Goal: Information Seeking & Learning: Check status

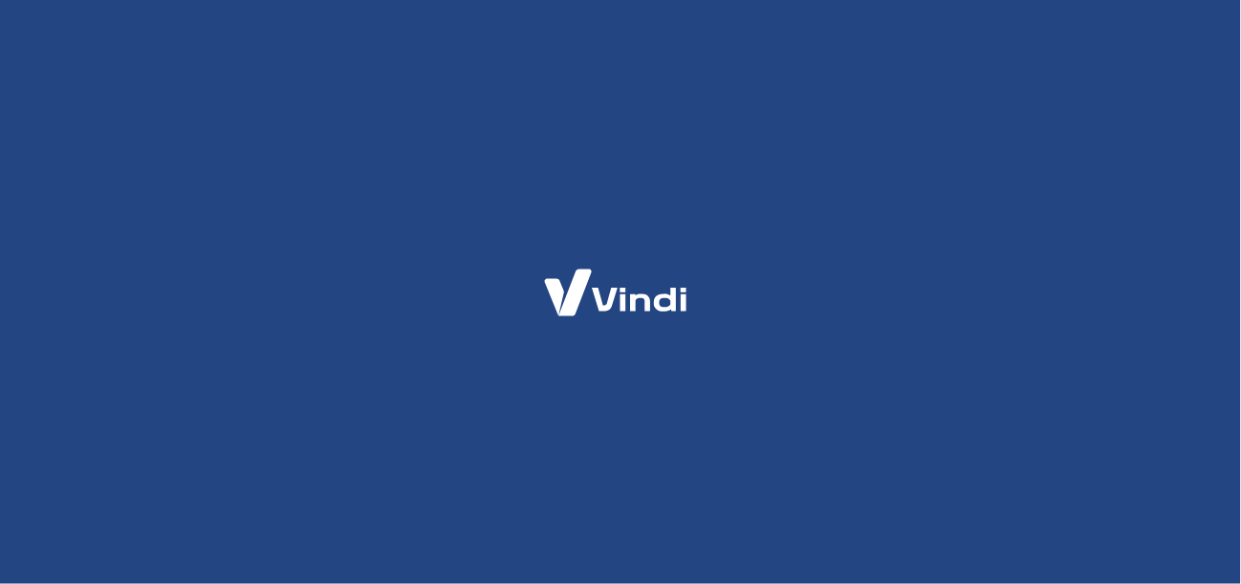
click at [533, 274] on img at bounding box center [616, 293] width 186 height 88
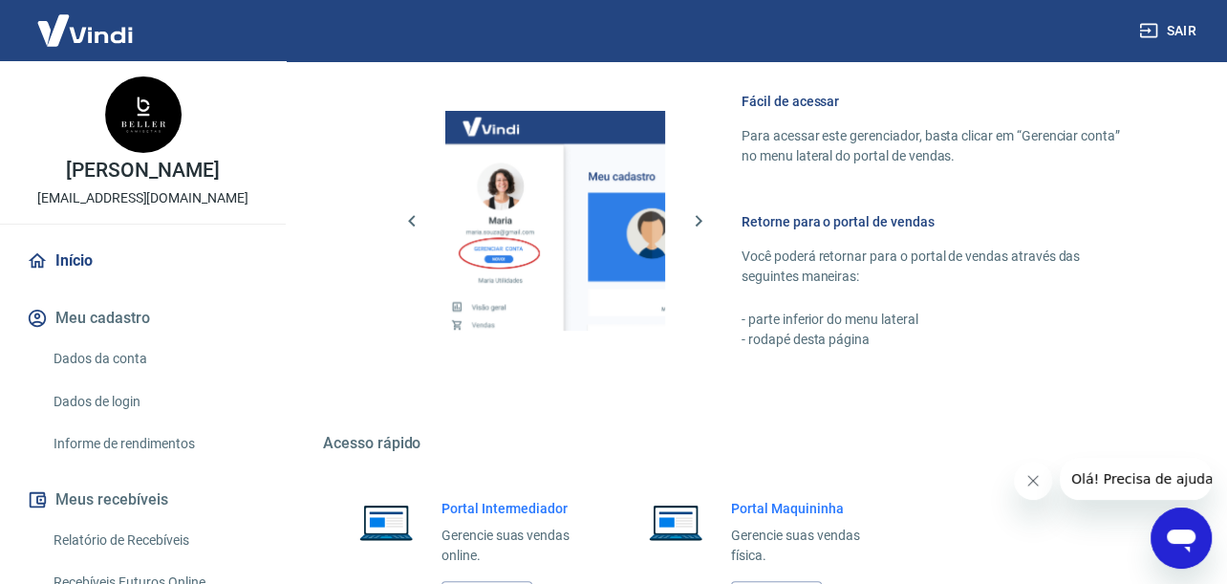
scroll to position [982, 0]
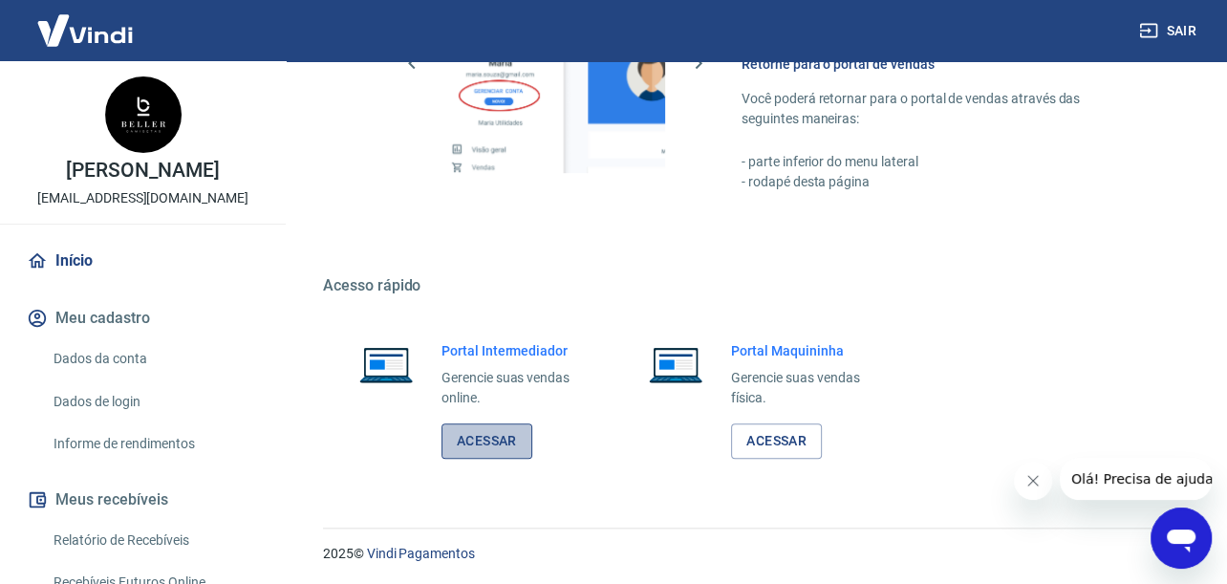
click at [485, 436] on link "Acessar" at bounding box center [487, 440] width 91 height 35
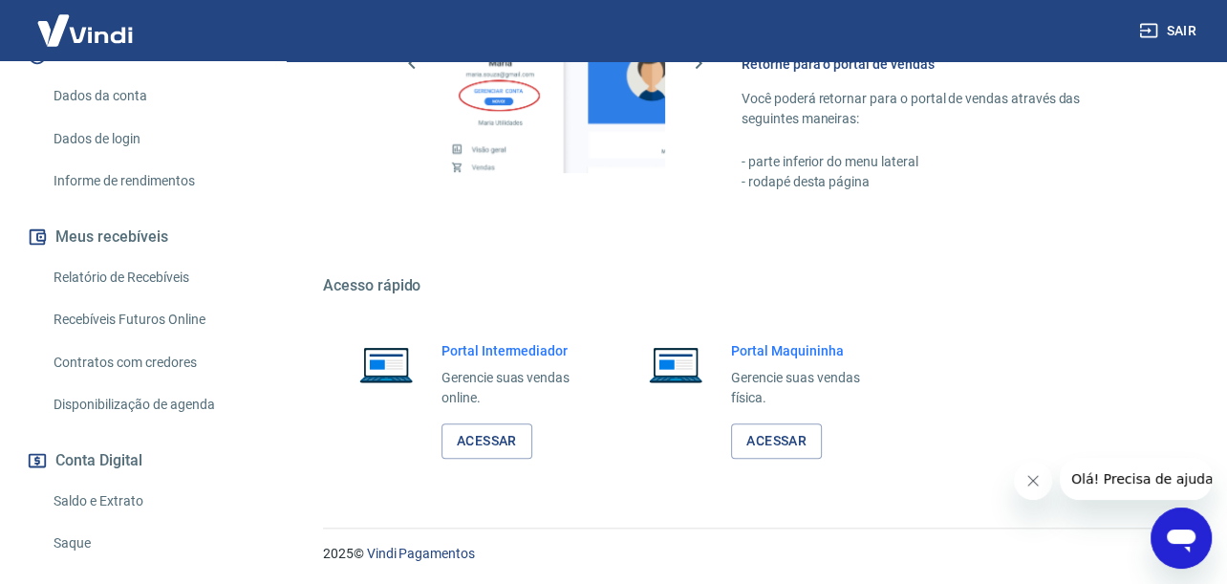
scroll to position [296, 0]
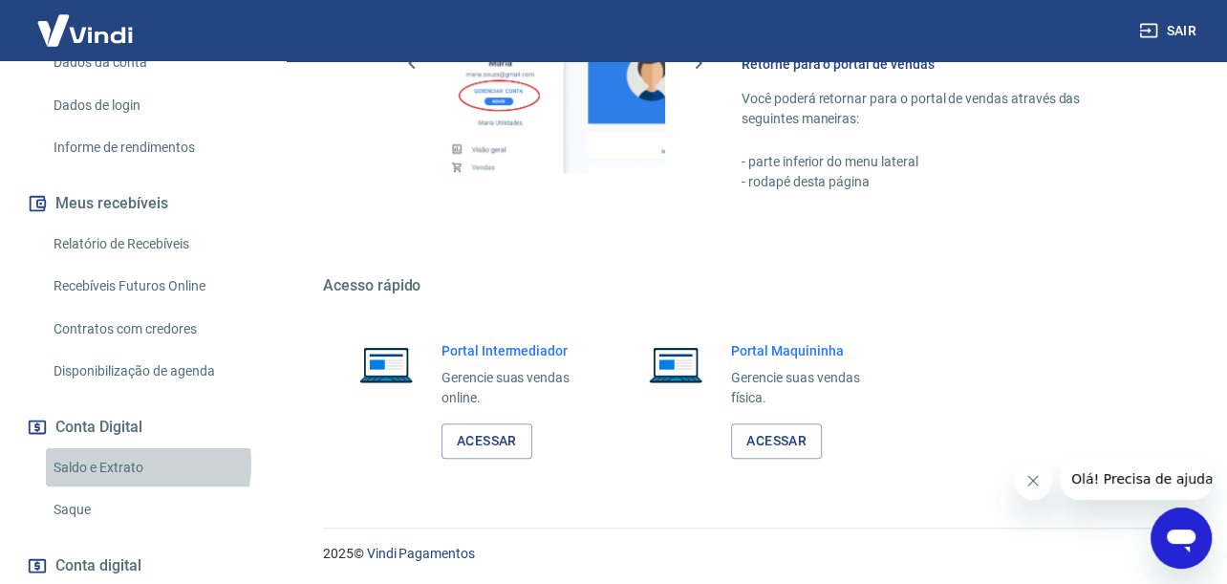
click at [123, 464] on link "Saldo e Extrato" at bounding box center [154, 467] width 217 height 39
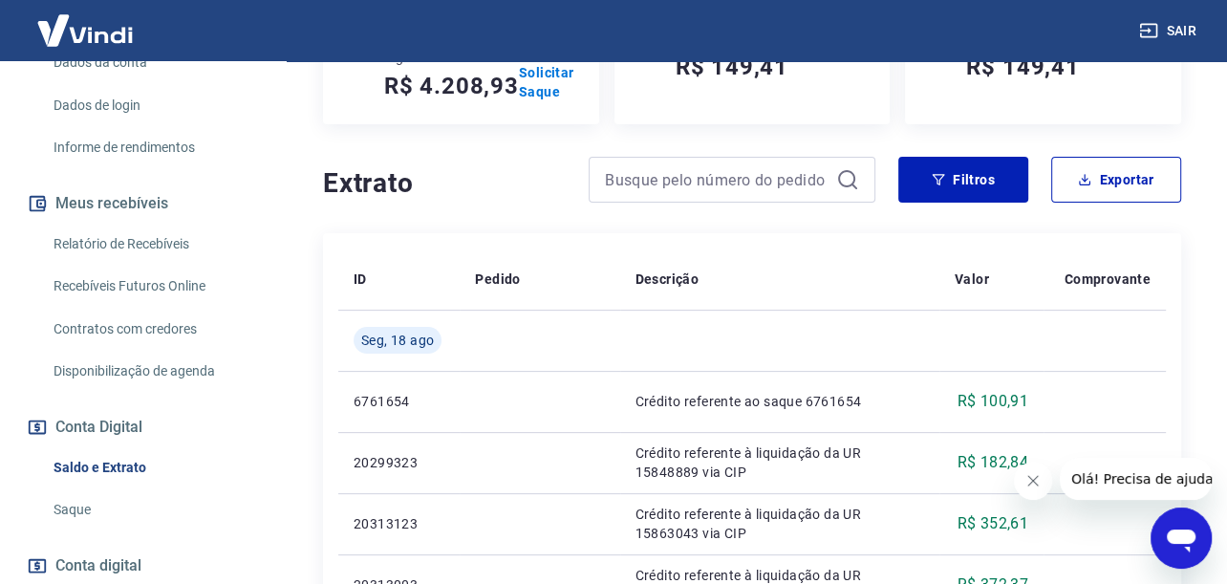
scroll to position [352, 0]
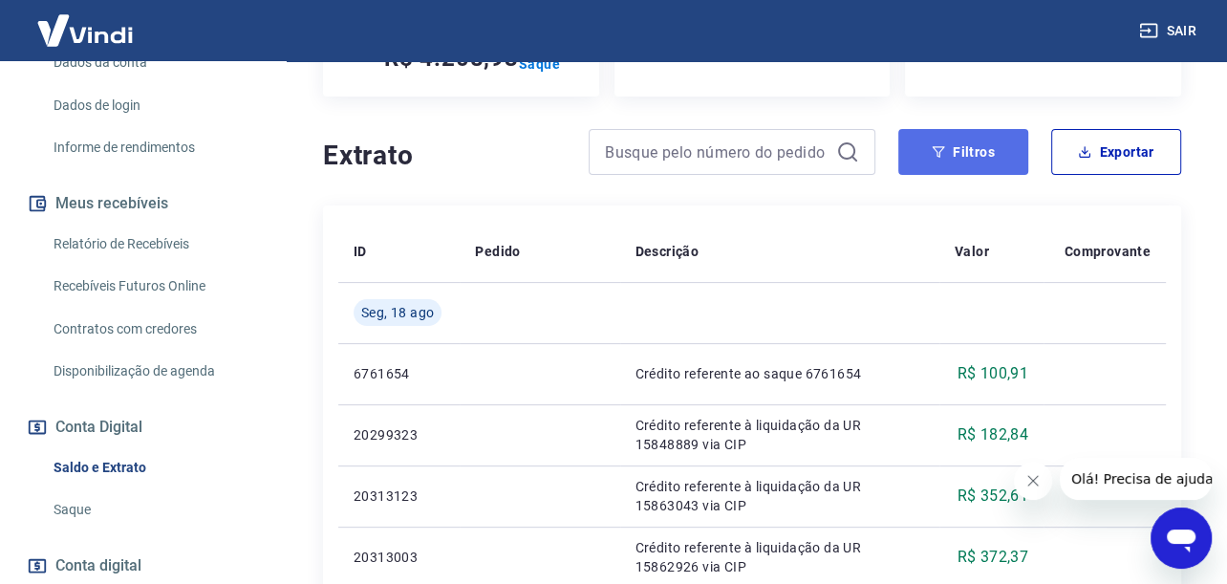
click at [1016, 152] on button "Filtros" at bounding box center [963, 152] width 130 height 46
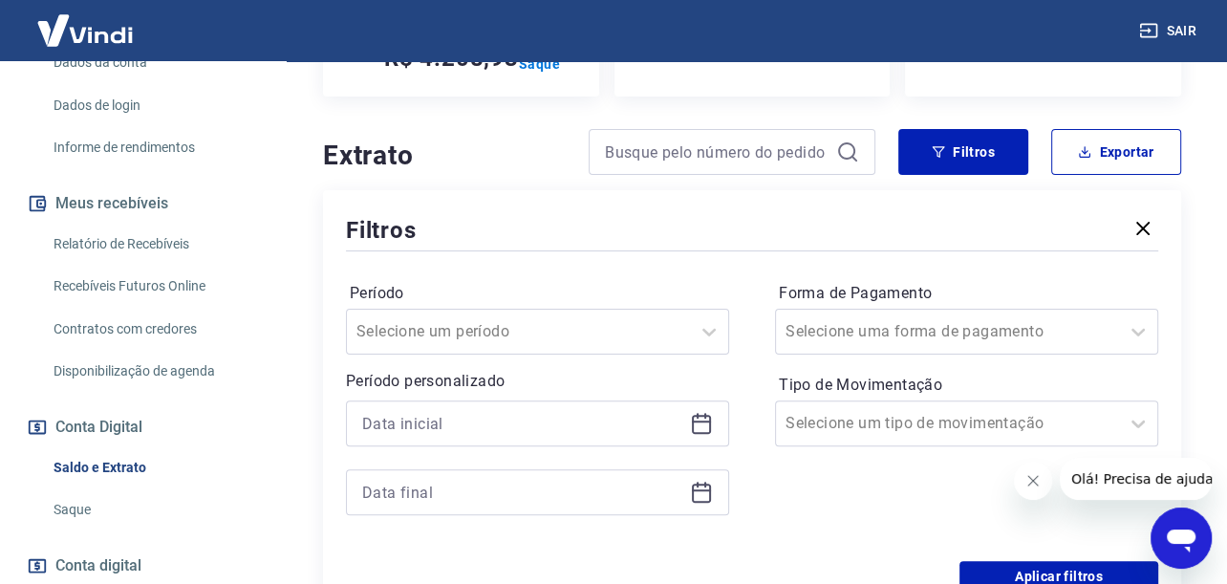
click at [703, 421] on icon at bounding box center [701, 422] width 19 height 2
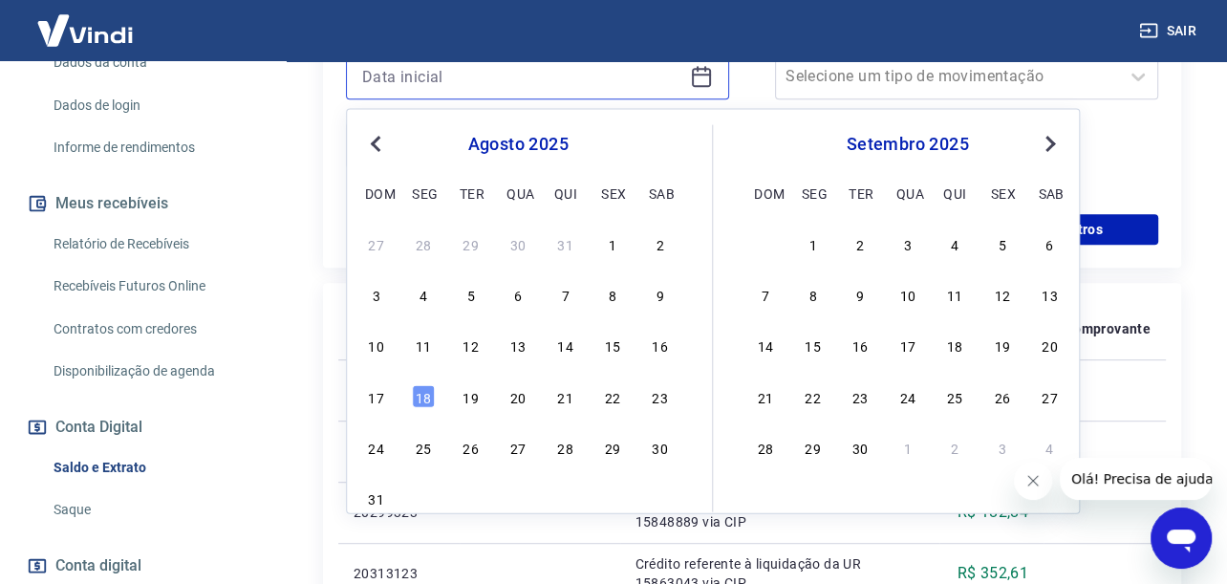
scroll to position [703, 0]
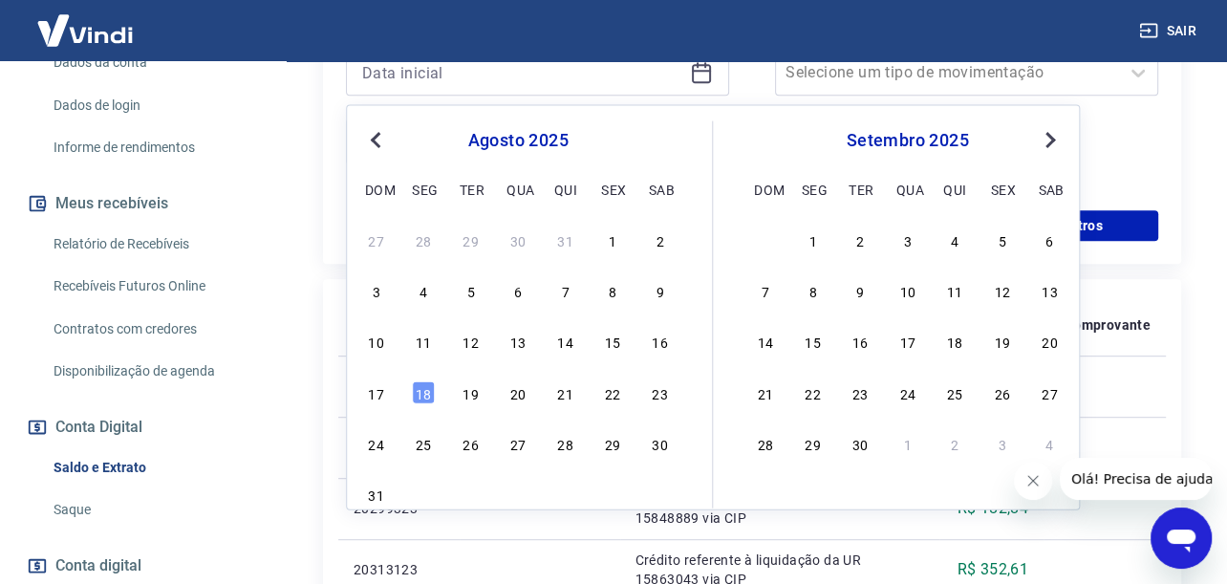
click at [378, 138] on span "Previous Month" at bounding box center [378, 139] width 0 height 22
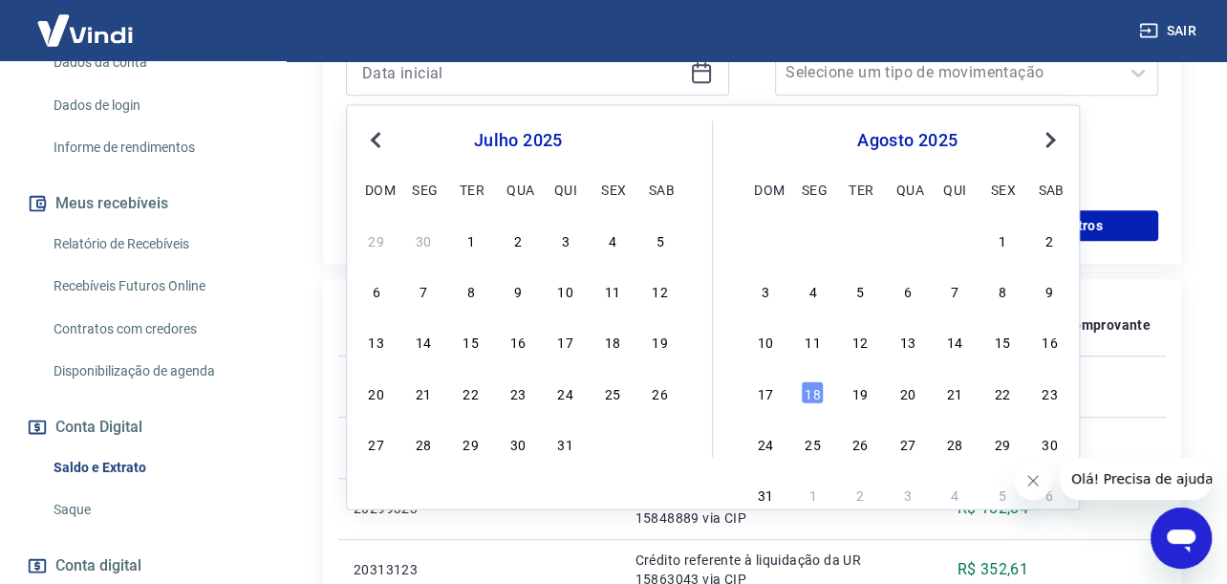
click at [378, 138] on span "Previous Month" at bounding box center [378, 139] width 0 height 22
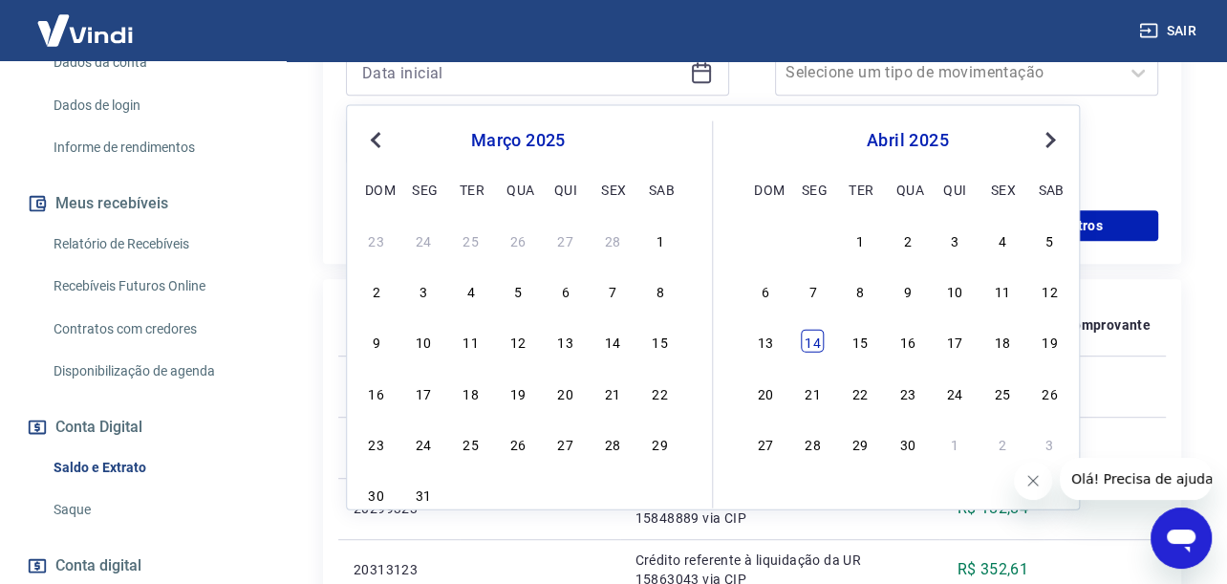
click at [804, 343] on div "14" at bounding box center [813, 341] width 23 height 23
type input "[DATE]"
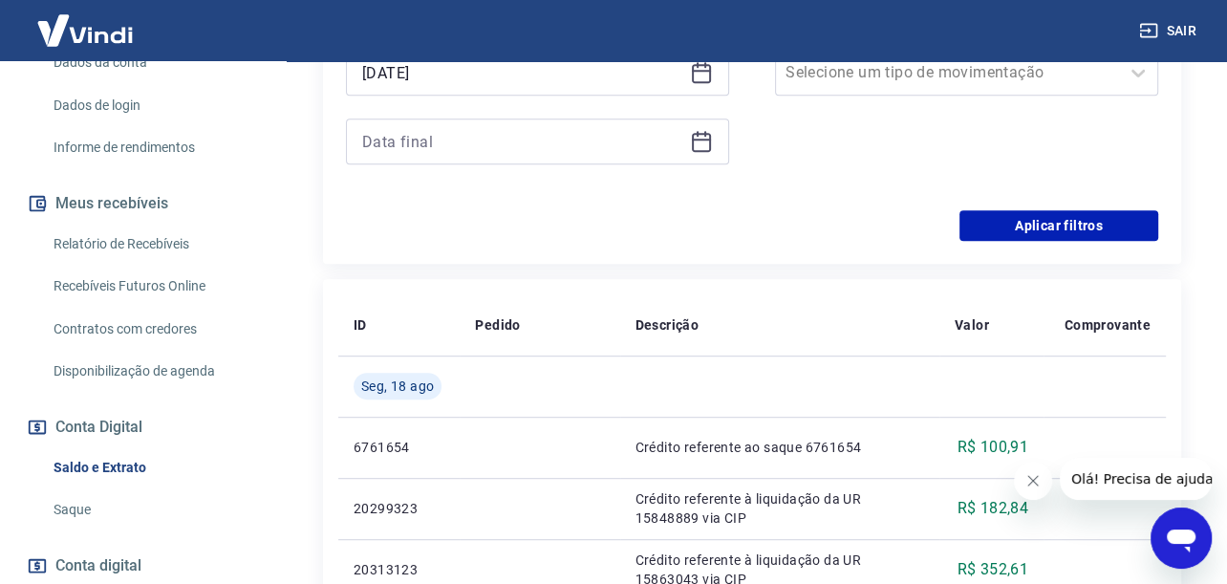
click at [691, 145] on icon at bounding box center [701, 141] width 23 height 23
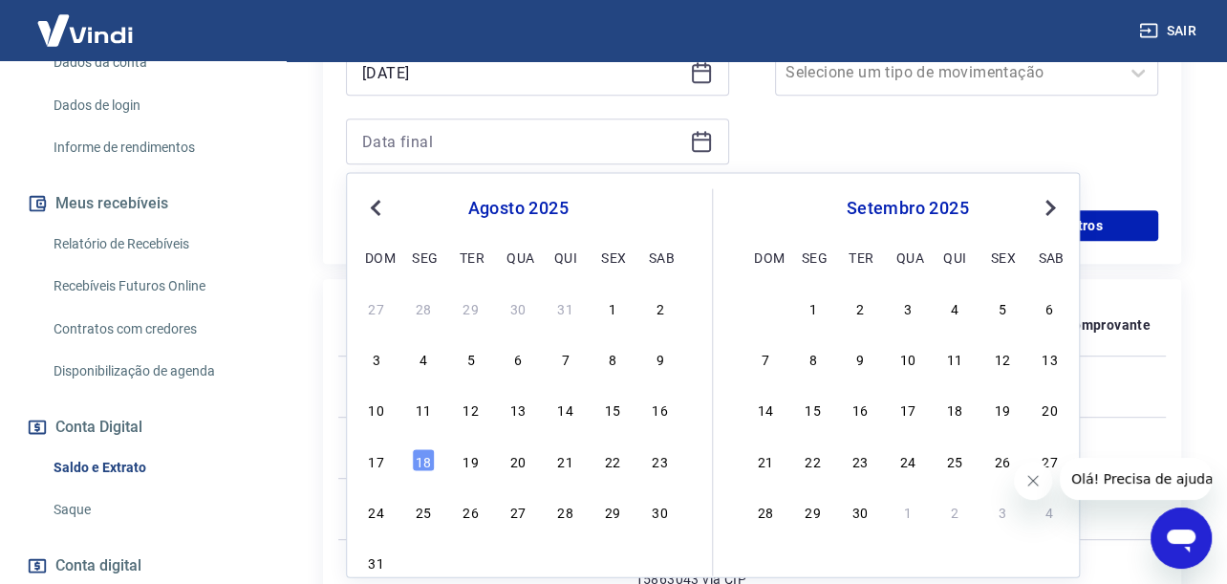
click at [374, 198] on button "Previous Month" at bounding box center [375, 207] width 23 height 23
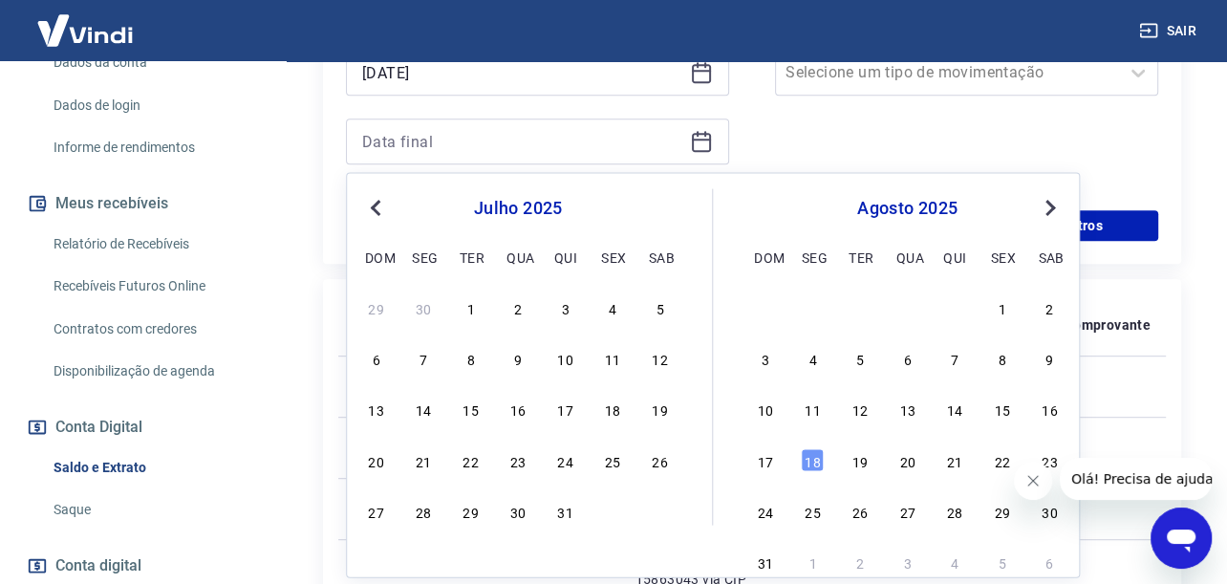
click at [374, 198] on button "Previous Month" at bounding box center [375, 207] width 23 height 23
click at [373, 198] on button "Previous Month" at bounding box center [375, 207] width 23 height 23
click at [414, 412] on div "14" at bounding box center [423, 409] width 23 height 23
type input "[DATE]"
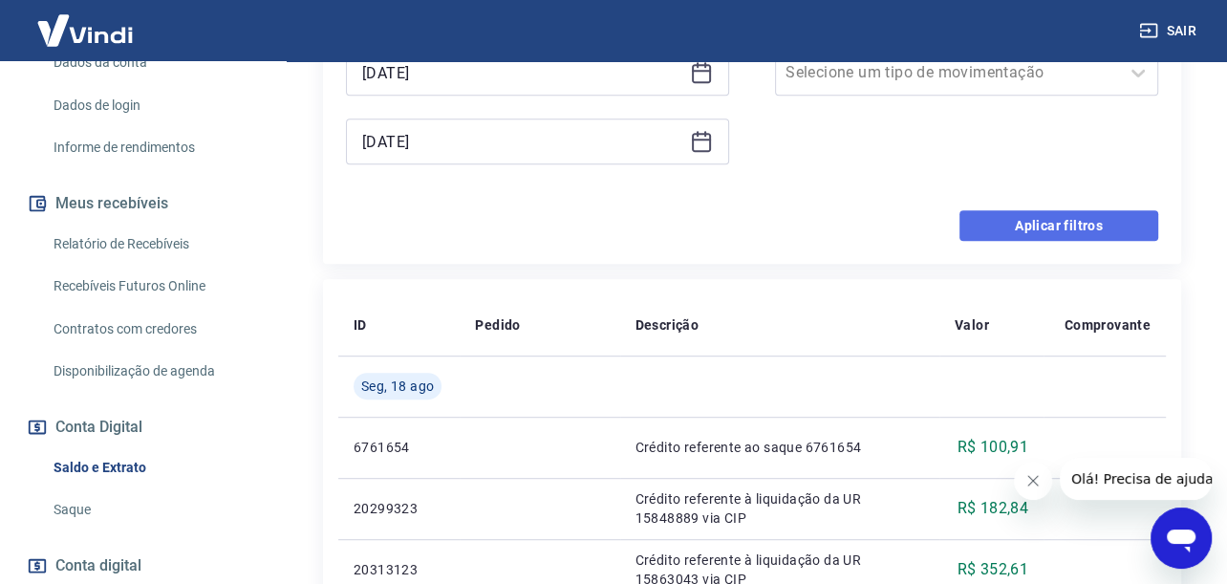
click at [1041, 233] on button "Aplicar filtros" at bounding box center [1059, 225] width 199 height 31
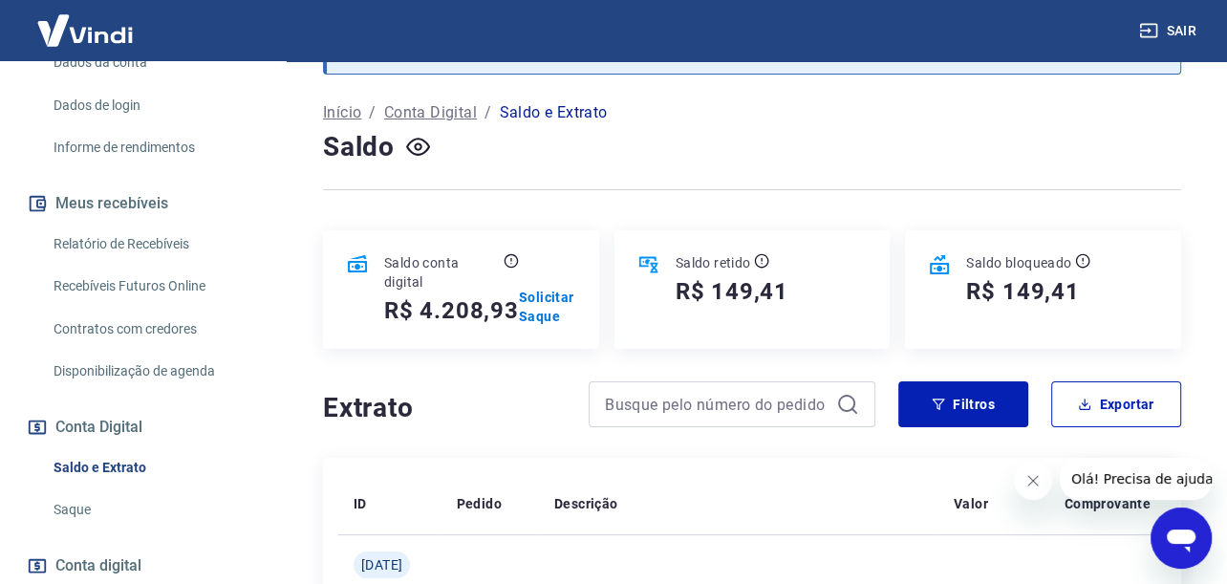
scroll to position [703, 0]
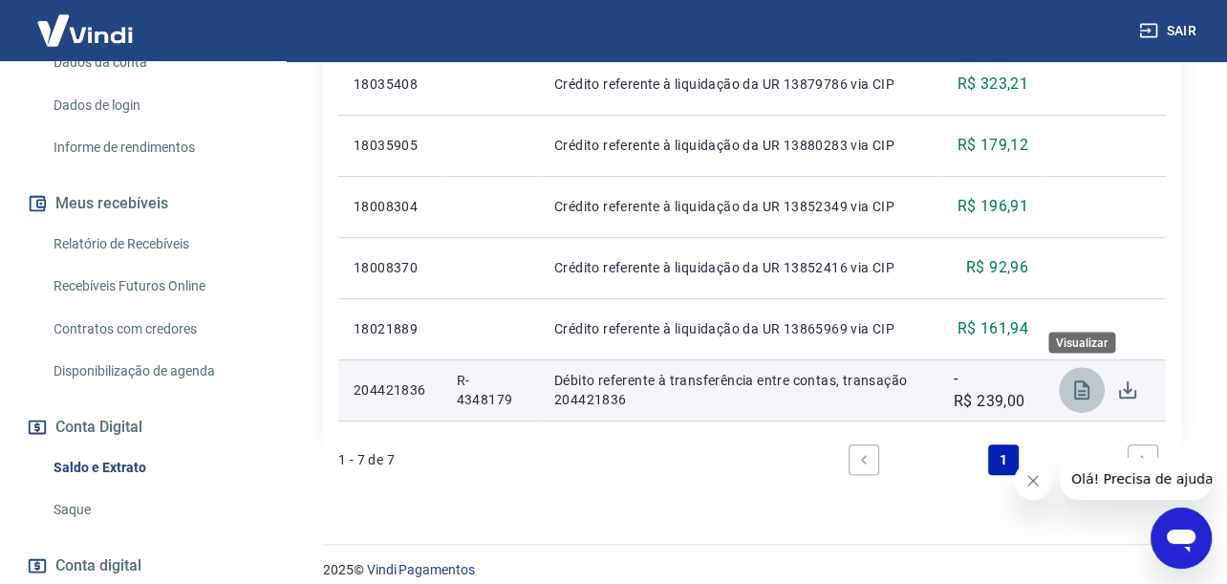
click at [1092, 400] on button "Visualizar" at bounding box center [1082, 390] width 46 height 46
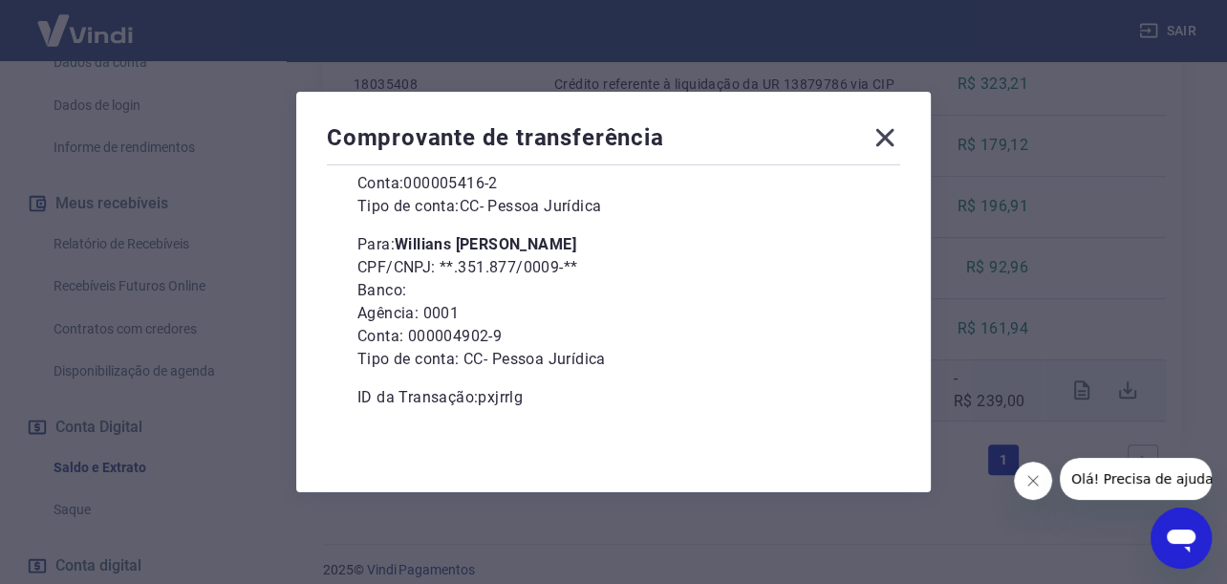
scroll to position [254, 0]
click at [878, 133] on icon at bounding box center [885, 137] width 31 height 31
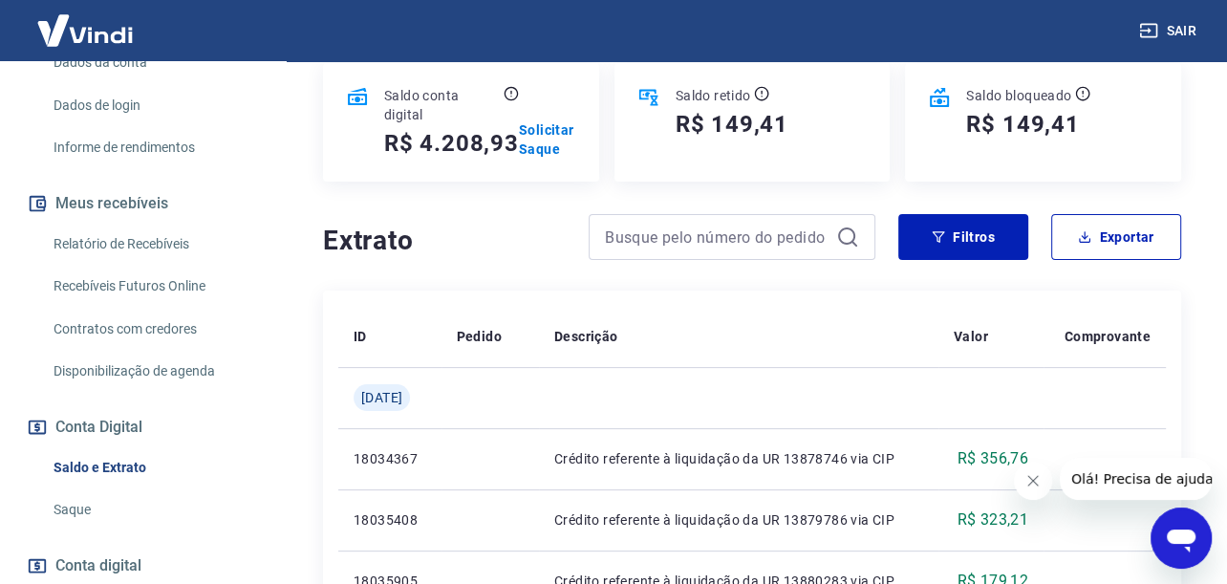
scroll to position [265, 0]
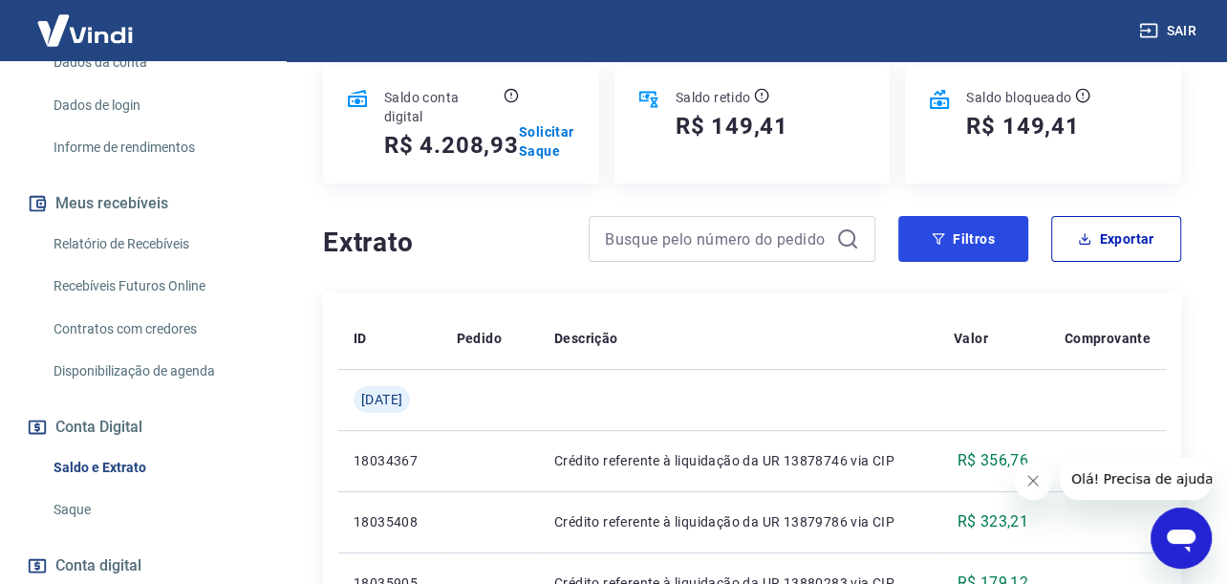
drag, startPoint x: 921, startPoint y: 241, endPoint x: 941, endPoint y: 265, distance: 31.2
click at [923, 241] on button "Filtros" at bounding box center [963, 239] width 130 height 46
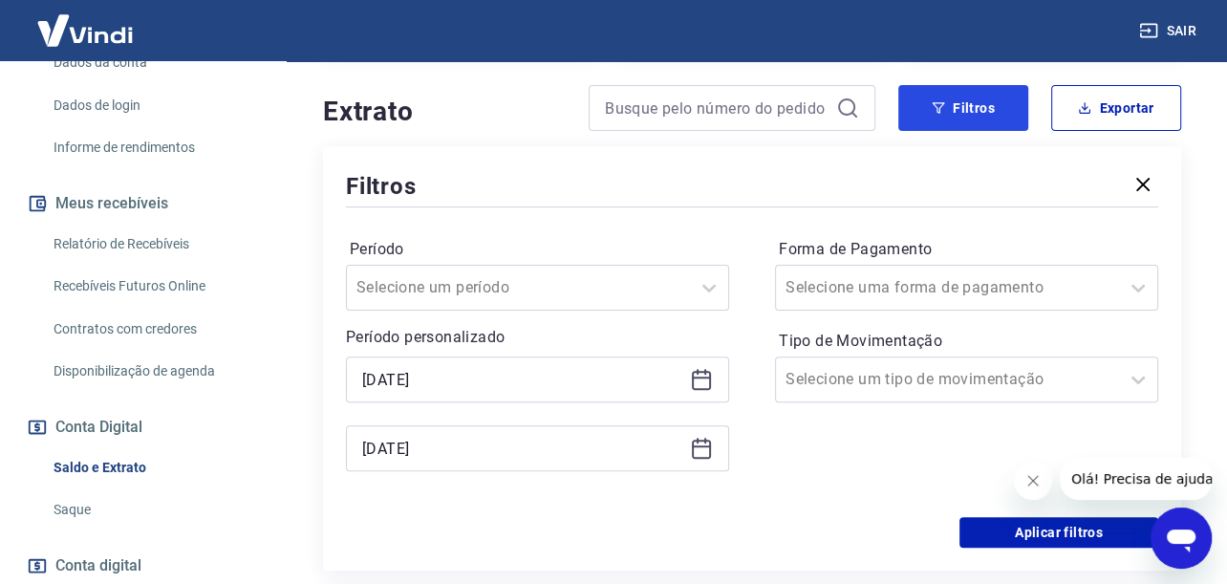
scroll to position [418, 0]
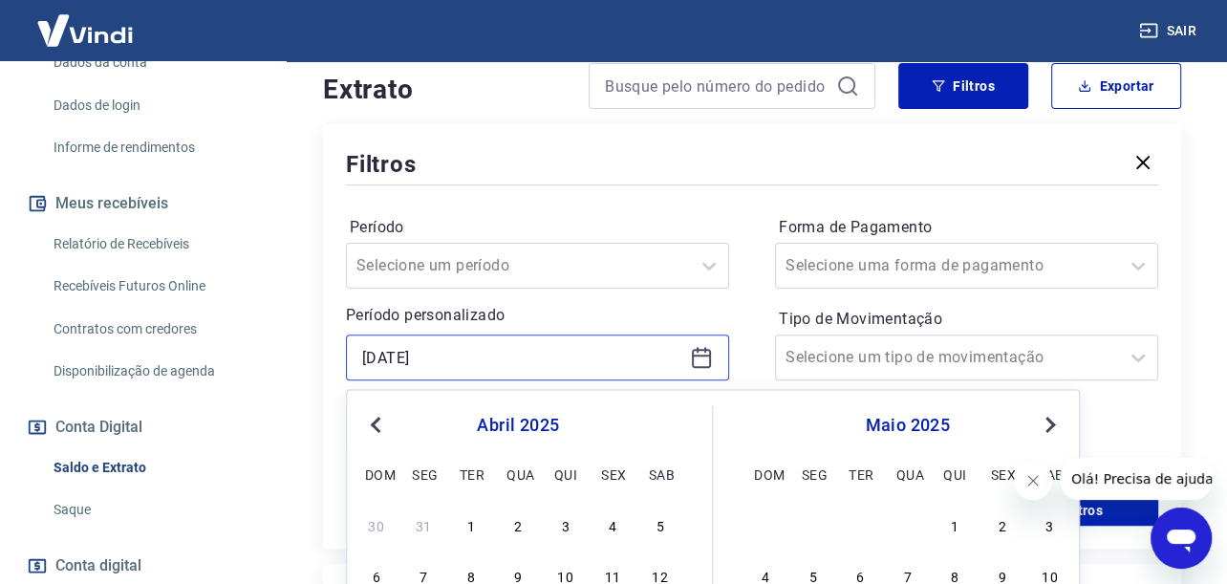
drag, startPoint x: 382, startPoint y: 349, endPoint x: 335, endPoint y: 340, distance: 47.6
click at [335, 340] on div "Filtros Período Selecione um período Período personalizado 14/04/2025 Previous …" at bounding box center [752, 336] width 858 height 424
type input "1"
type input "18/04/2025"
click at [547, 321] on p "Período personalizado" at bounding box center [537, 315] width 383 height 23
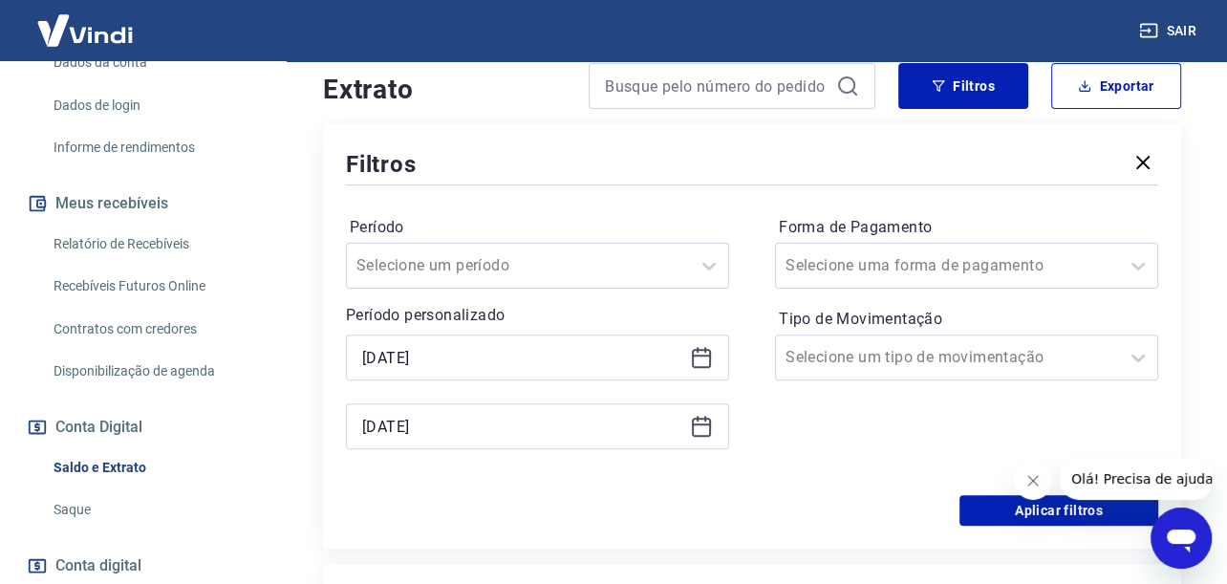
click at [694, 432] on icon at bounding box center [701, 427] width 19 height 19
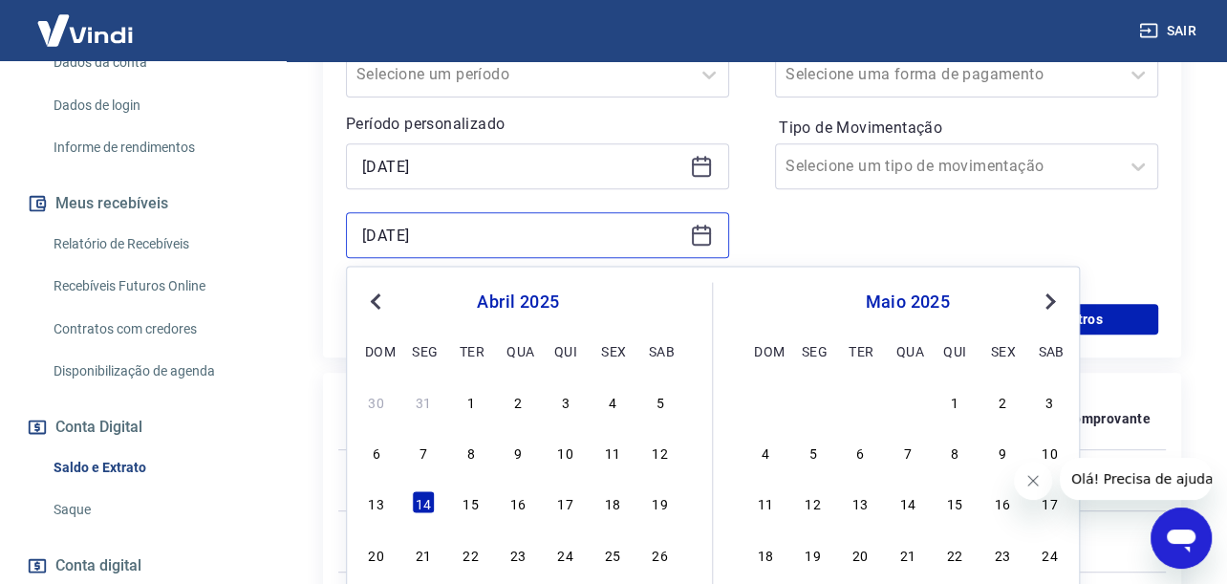
scroll to position [609, 0]
click at [621, 500] on div "18" at bounding box center [612, 502] width 23 height 23
type input "18/04/2025"
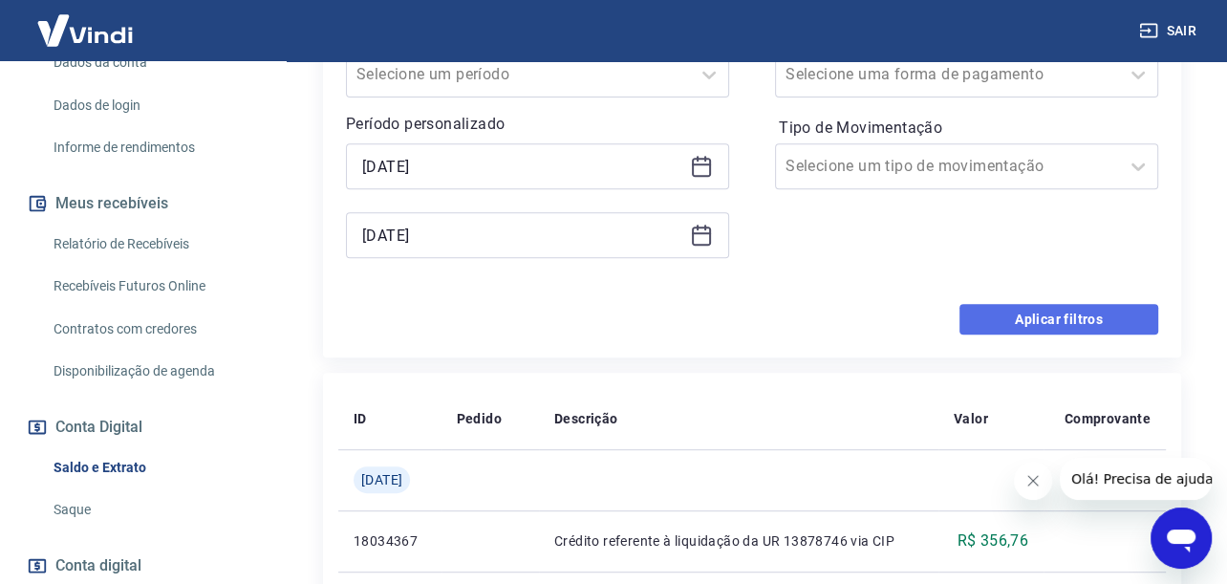
click at [1109, 319] on button "Aplicar filtros" at bounding box center [1059, 319] width 199 height 31
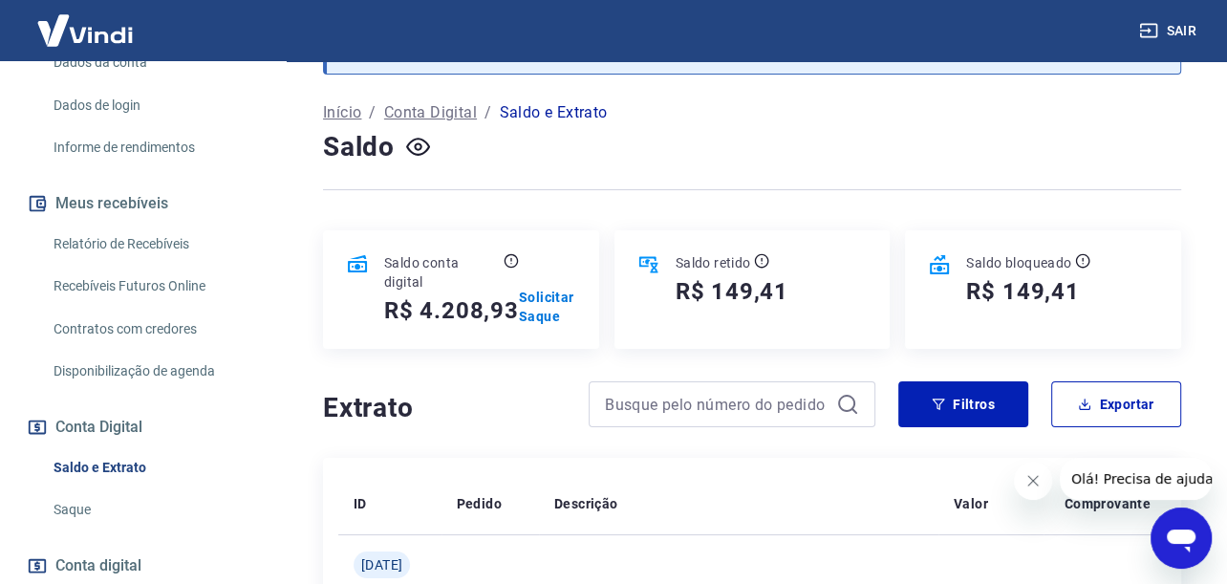
scroll to position [352, 0]
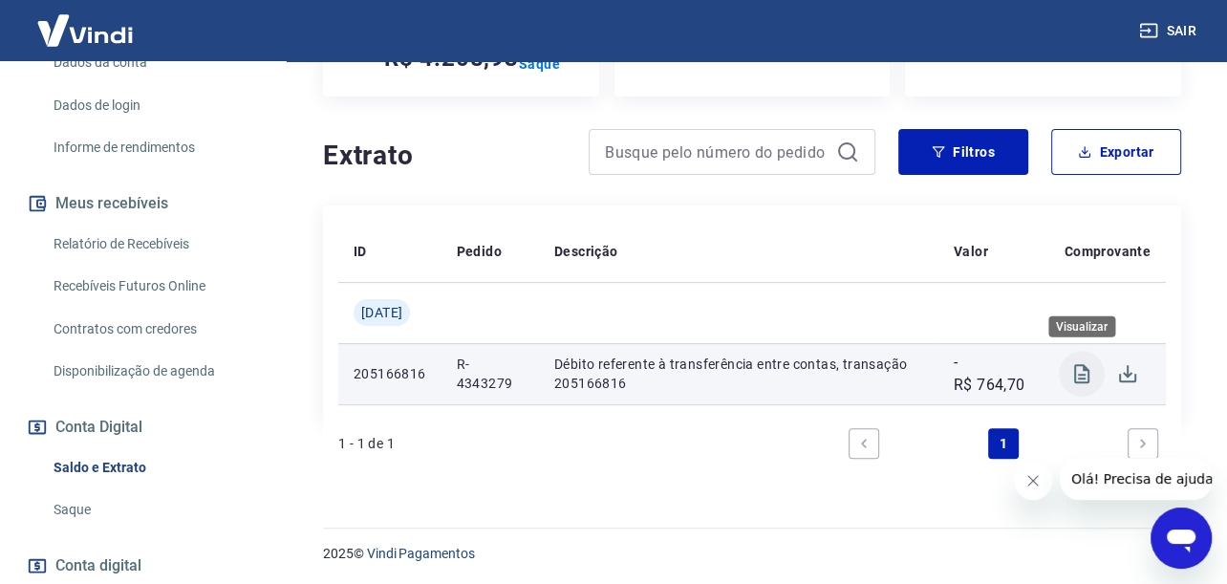
click at [1081, 375] on icon "Visualizar" at bounding box center [1081, 373] width 23 height 23
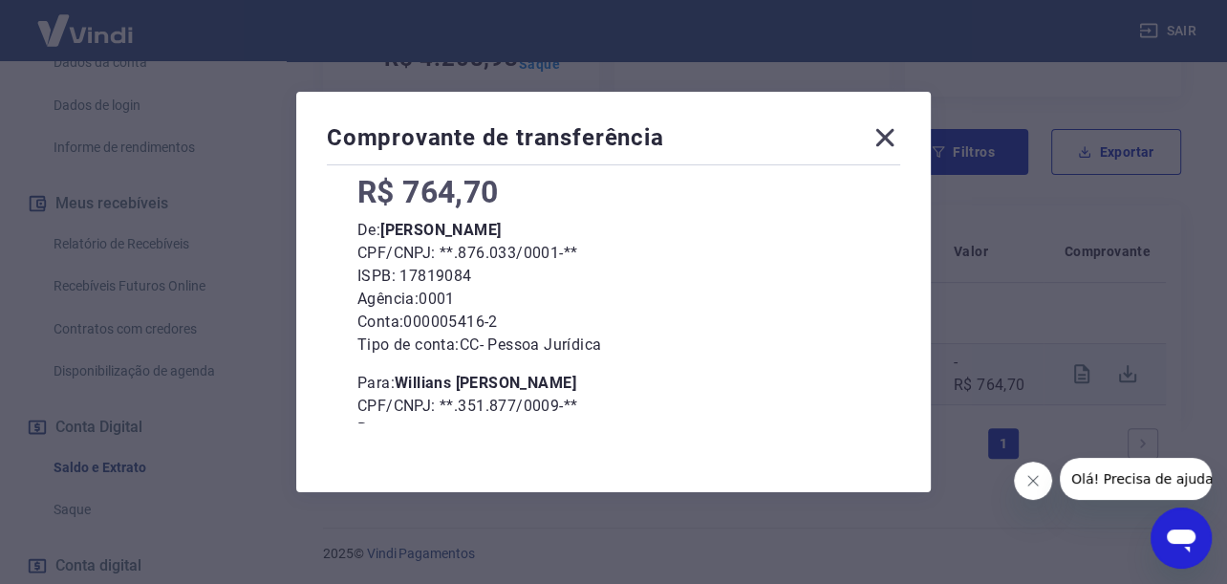
scroll to position [256, 0]
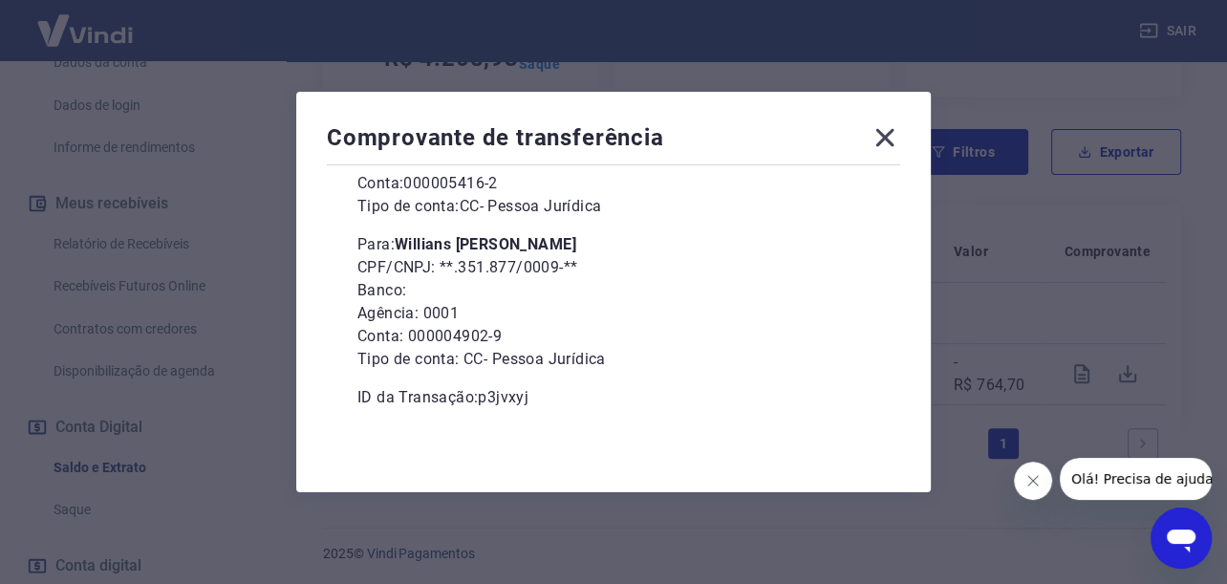
click at [1119, 485] on span "Olá! Precisa de ajuda?" at bounding box center [1145, 478] width 149 height 15
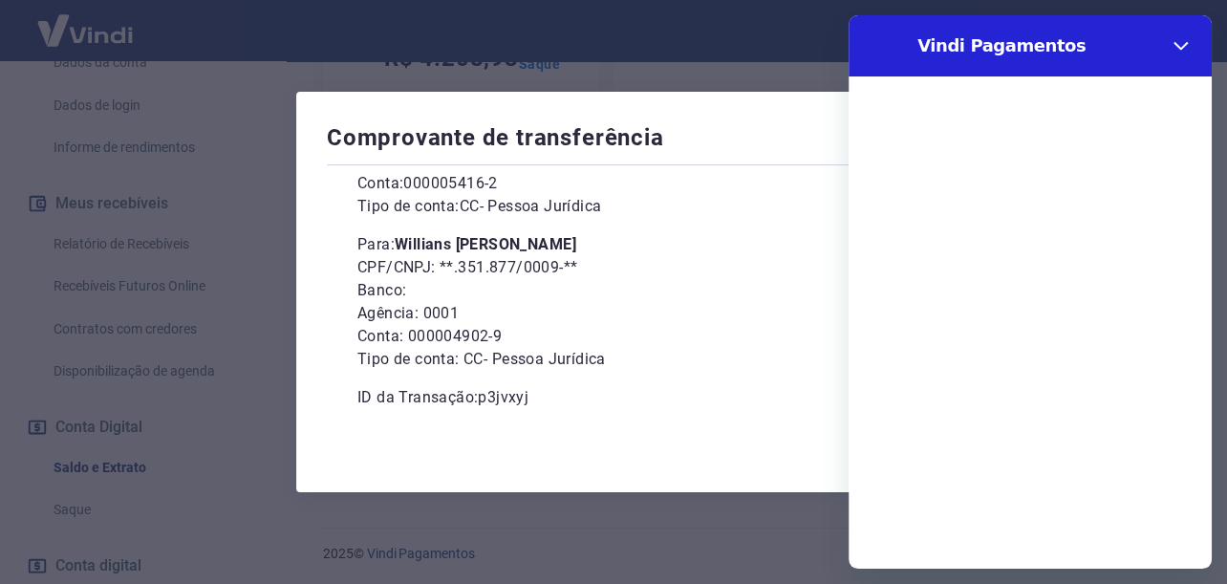
scroll to position [0, 0]
click at [1119, 485] on div "Carregando conversa" at bounding box center [1030, 322] width 363 height 492
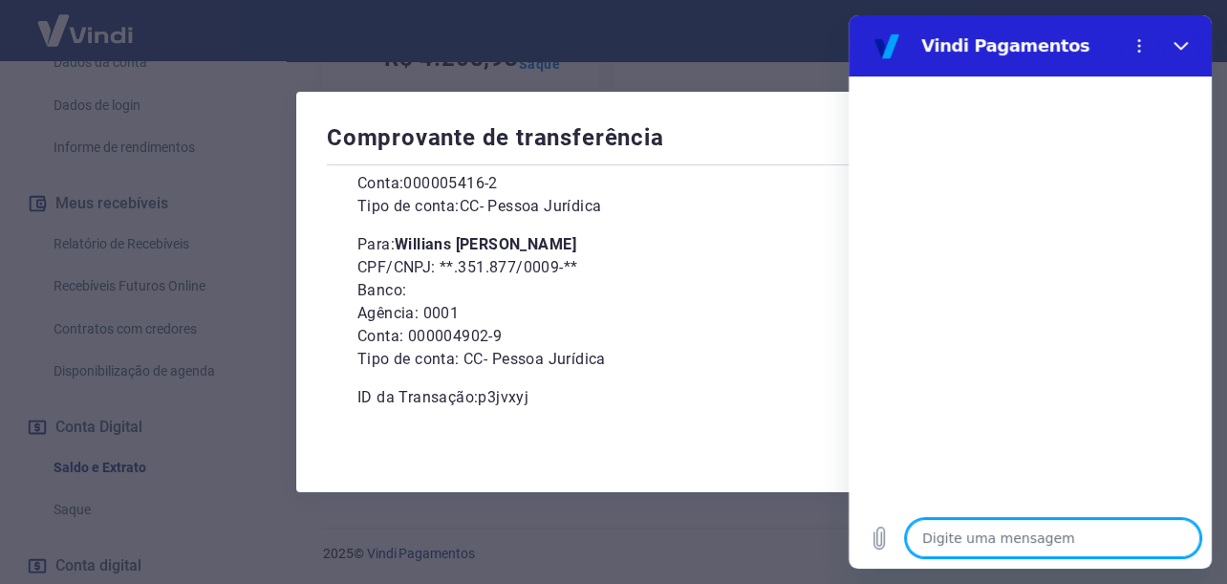
type textarea "x"
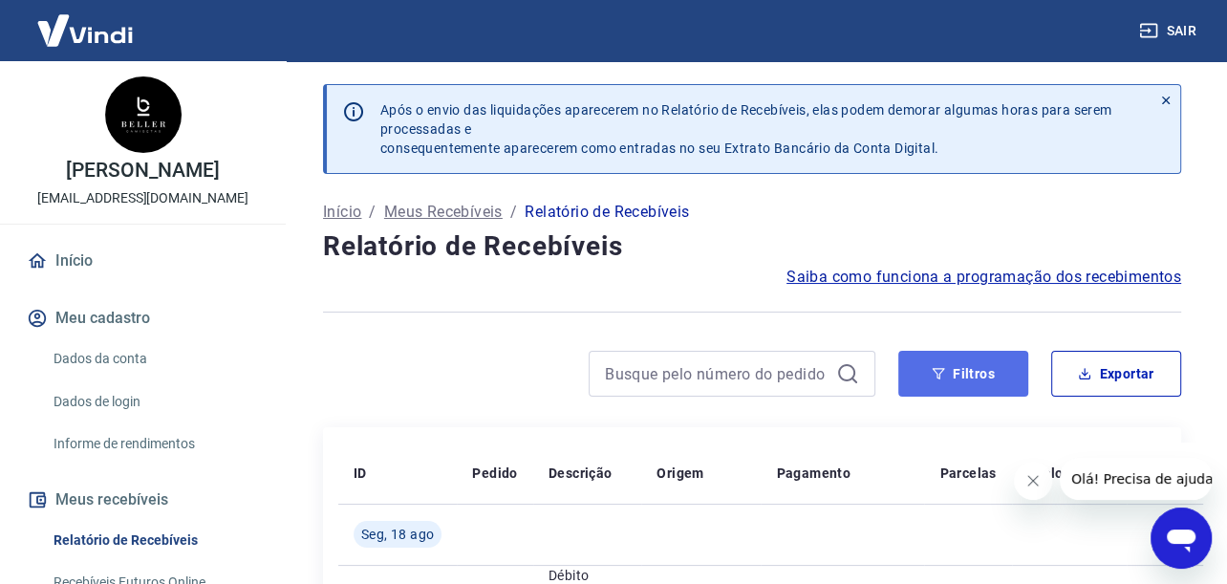
click at [956, 394] on button "Filtros" at bounding box center [963, 374] width 130 height 46
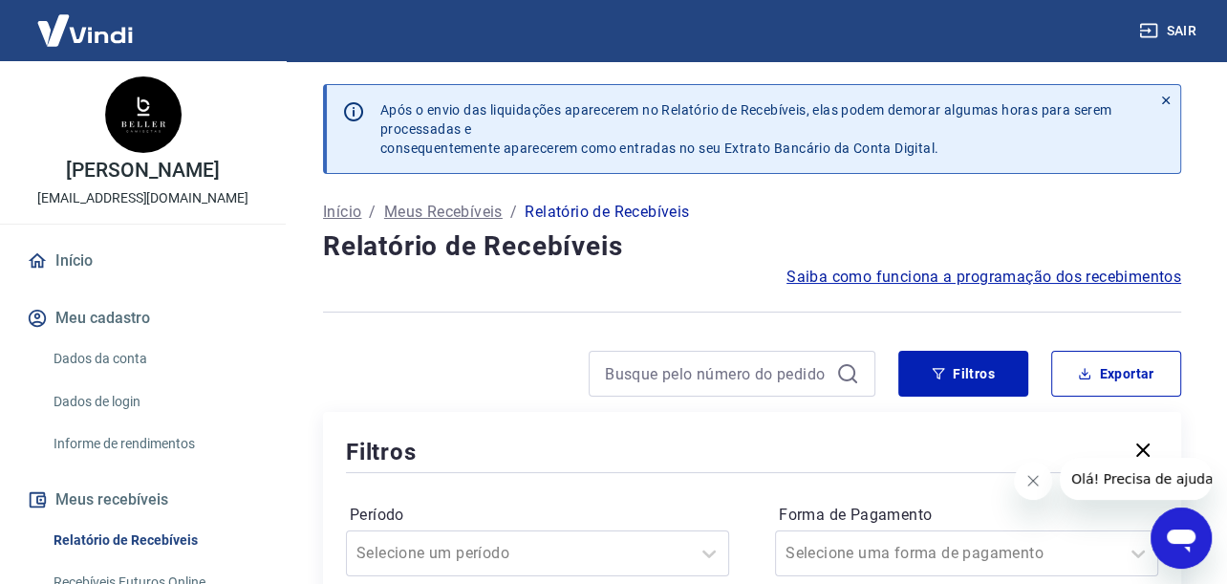
click at [1038, 484] on icon "Fechar mensagem da empresa" at bounding box center [1033, 480] width 15 height 15
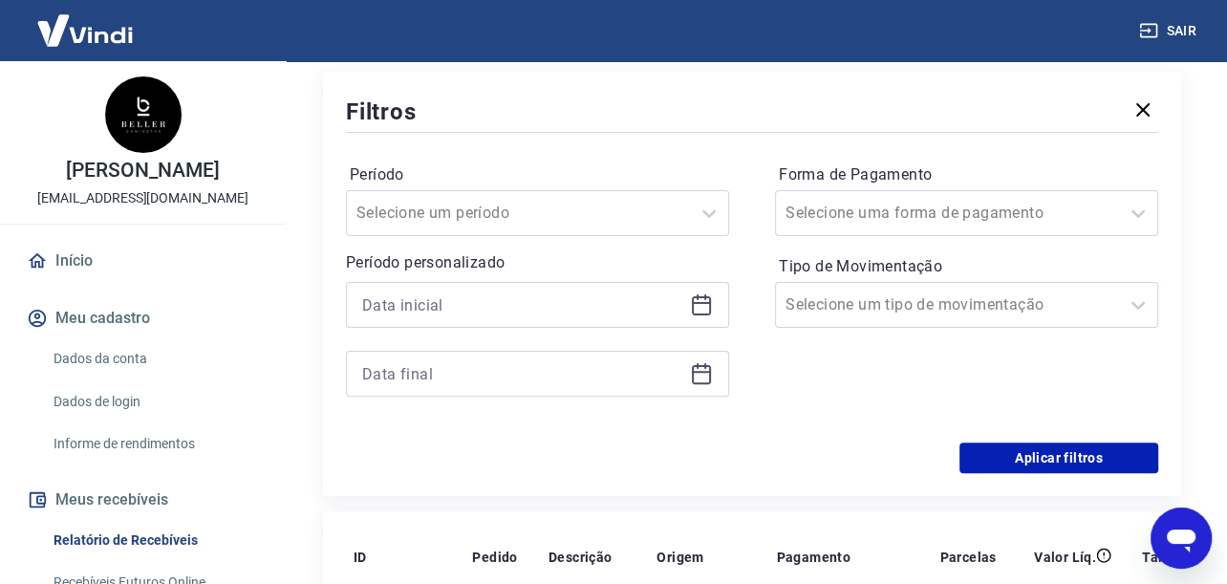
scroll to position [344, 0]
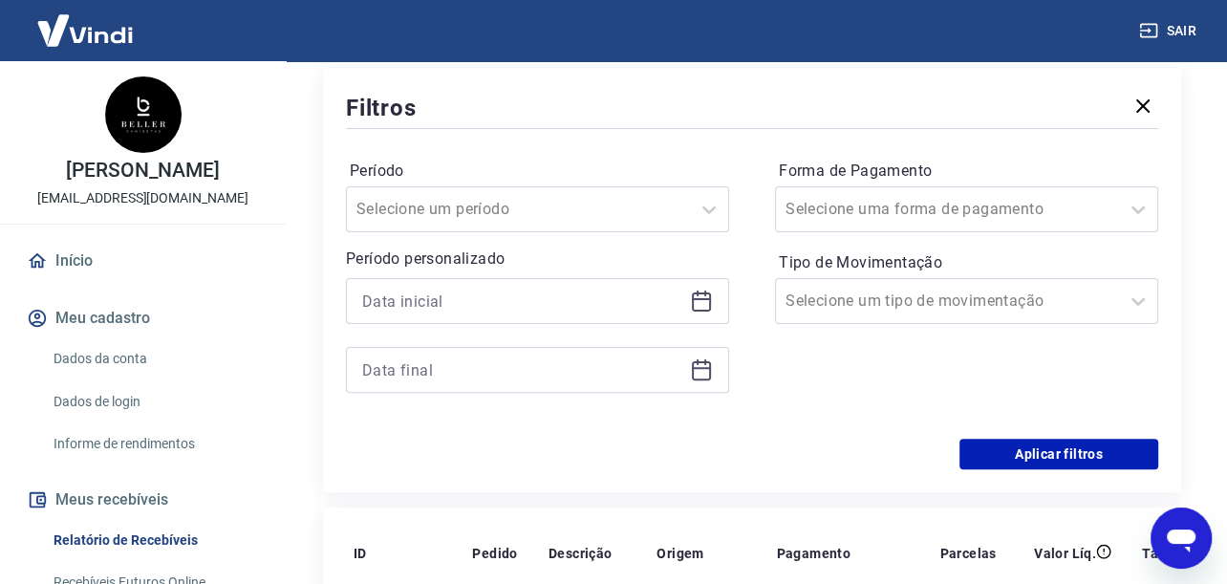
click at [695, 298] on icon at bounding box center [701, 299] width 19 height 2
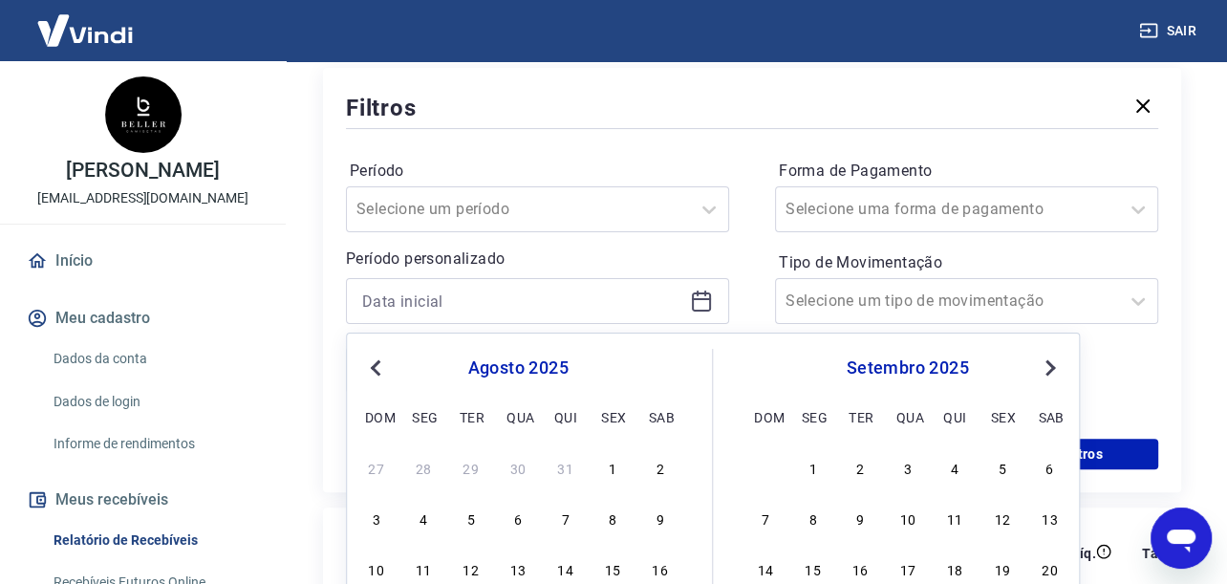
click at [366, 369] on button "Previous Month" at bounding box center [375, 368] width 23 height 23
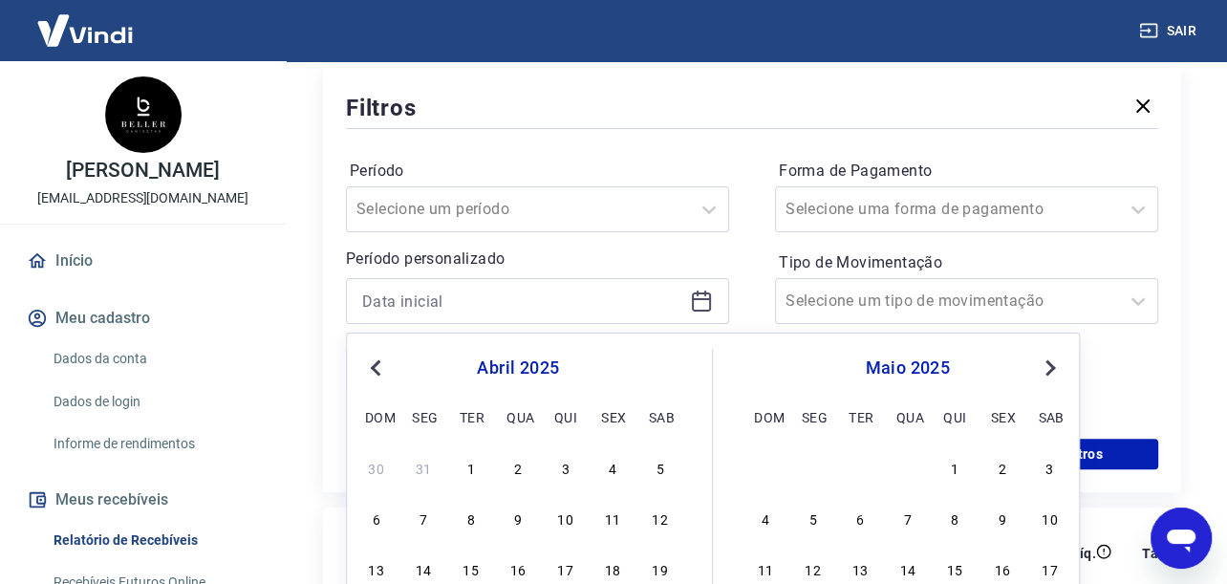
click at [366, 369] on button "Previous Month" at bounding box center [375, 368] width 23 height 23
click at [1049, 363] on span "Next Month" at bounding box center [1049, 367] width 0 height 22
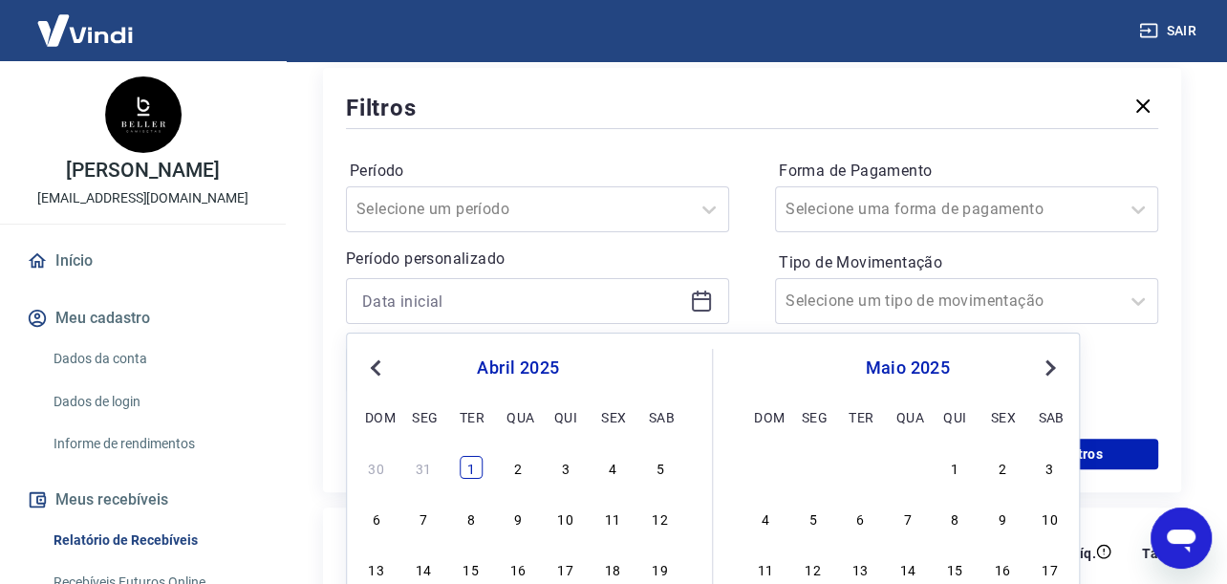
click at [477, 464] on div "1" at bounding box center [471, 467] width 23 height 23
type input "[DATE]"
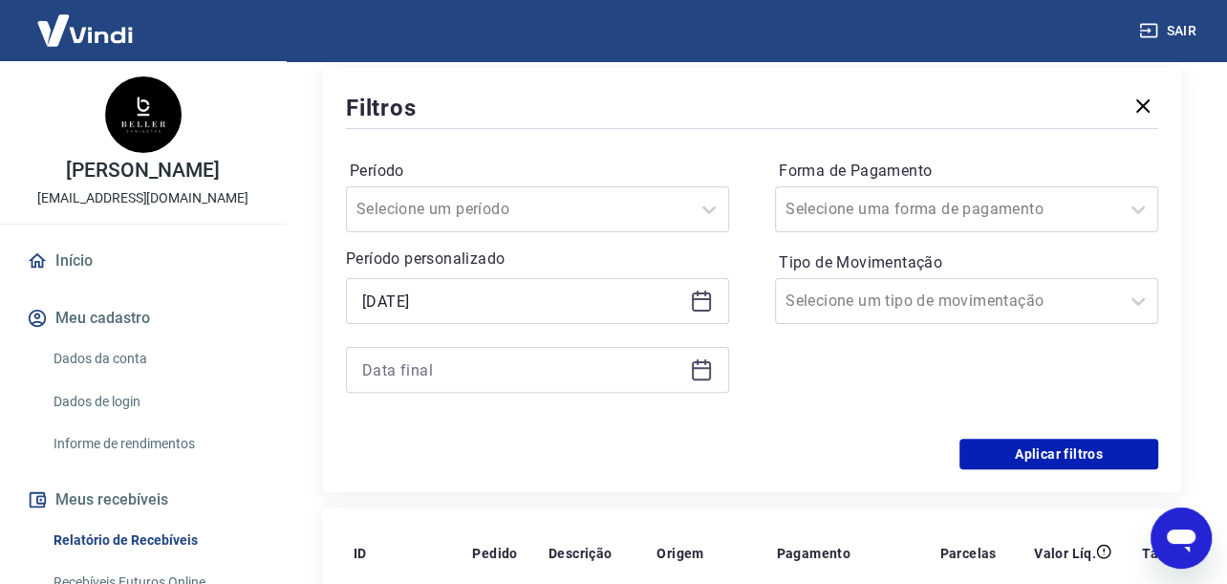
click at [697, 373] on icon at bounding box center [701, 369] width 23 height 23
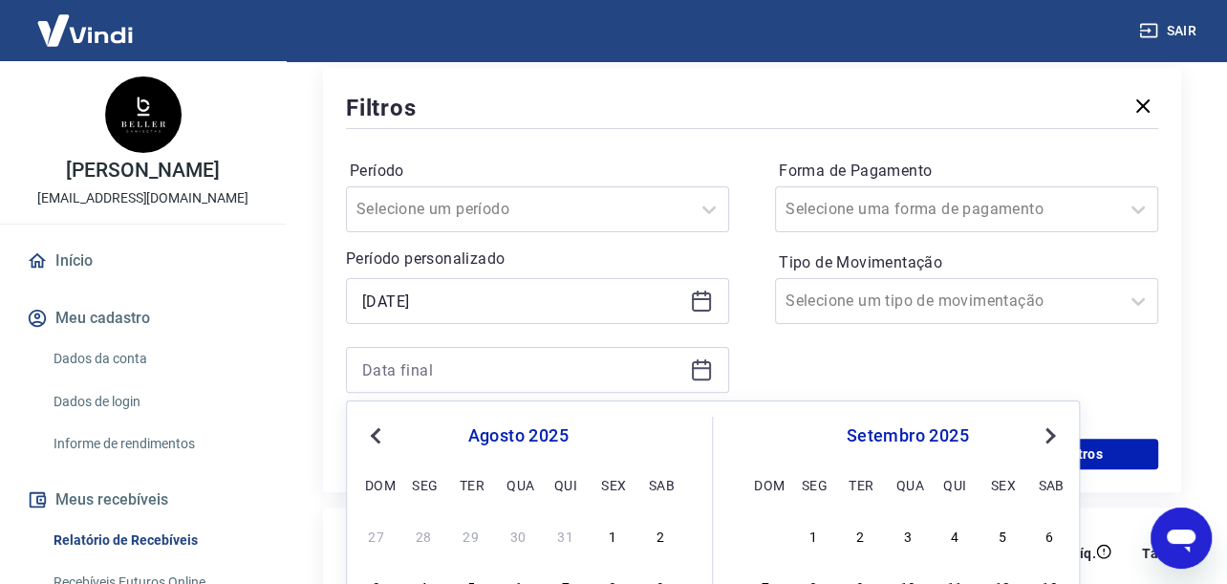
click at [378, 438] on span "Previous Month" at bounding box center [378, 434] width 0 height 22
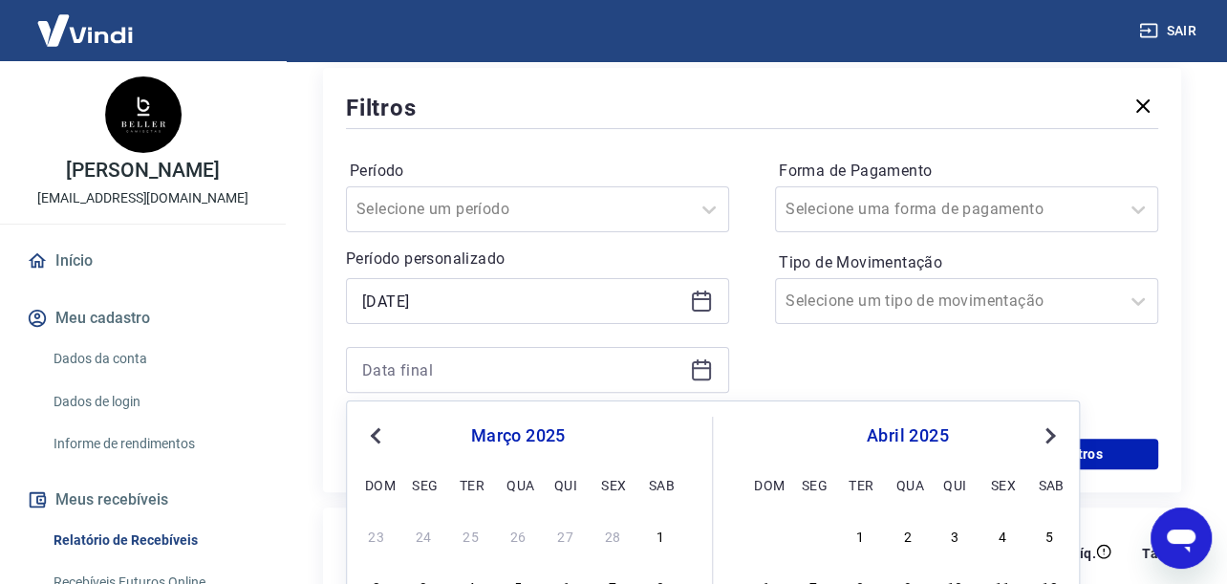
click at [1049, 438] on span "Next Month" at bounding box center [1049, 434] width 0 height 22
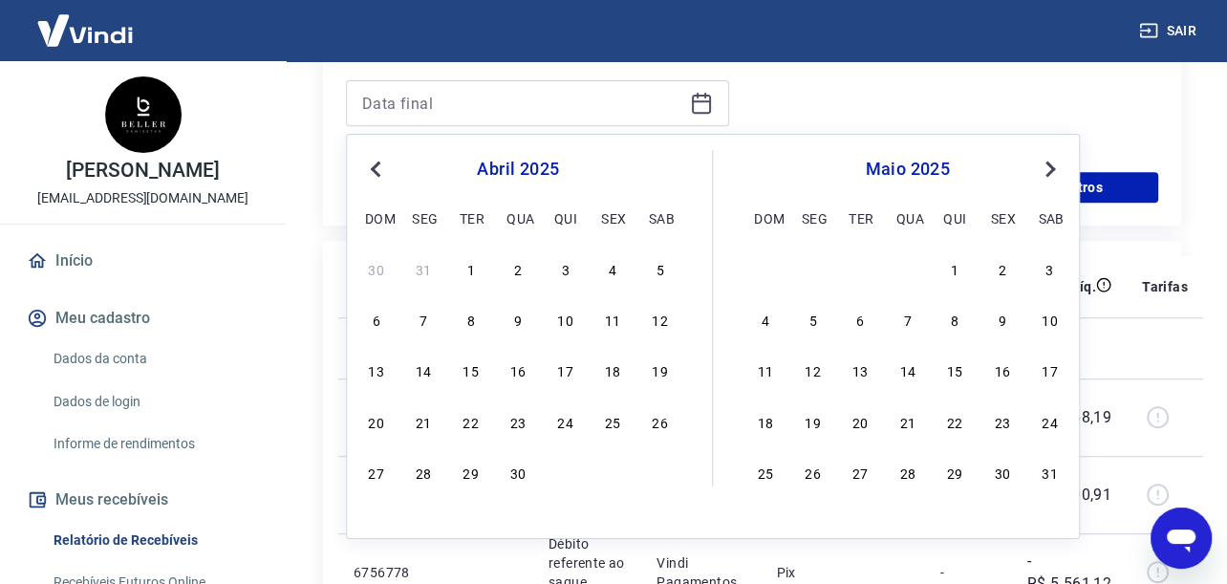
scroll to position [611, 0]
click at [511, 476] on div "30" at bounding box center [518, 472] width 23 height 23
type input "[DATE]"
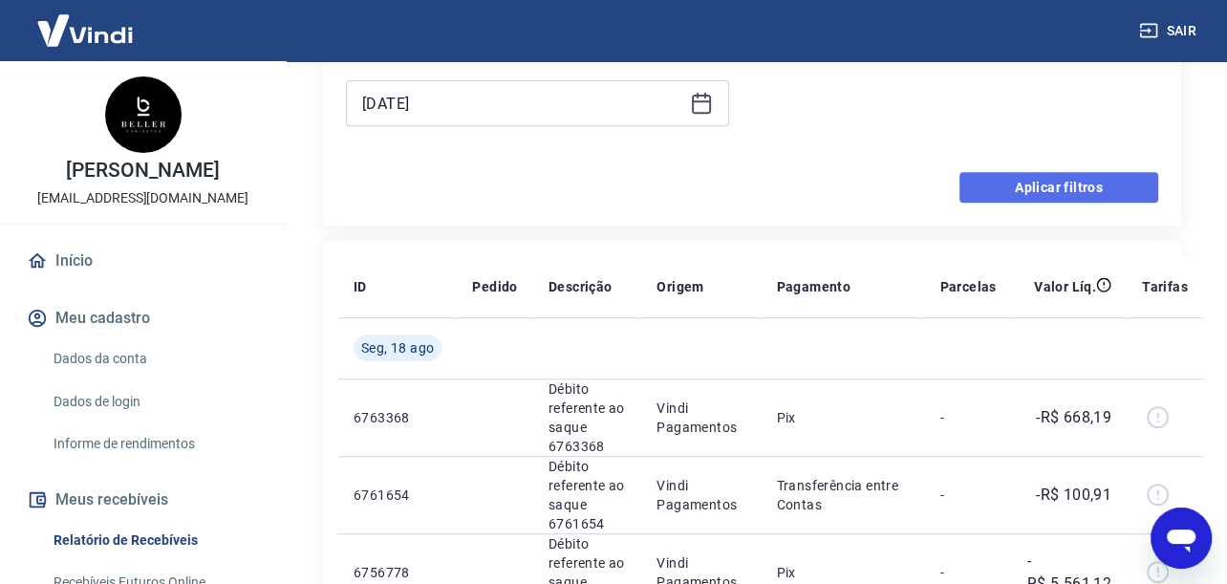
click at [976, 177] on button "Aplicar filtros" at bounding box center [1059, 187] width 199 height 31
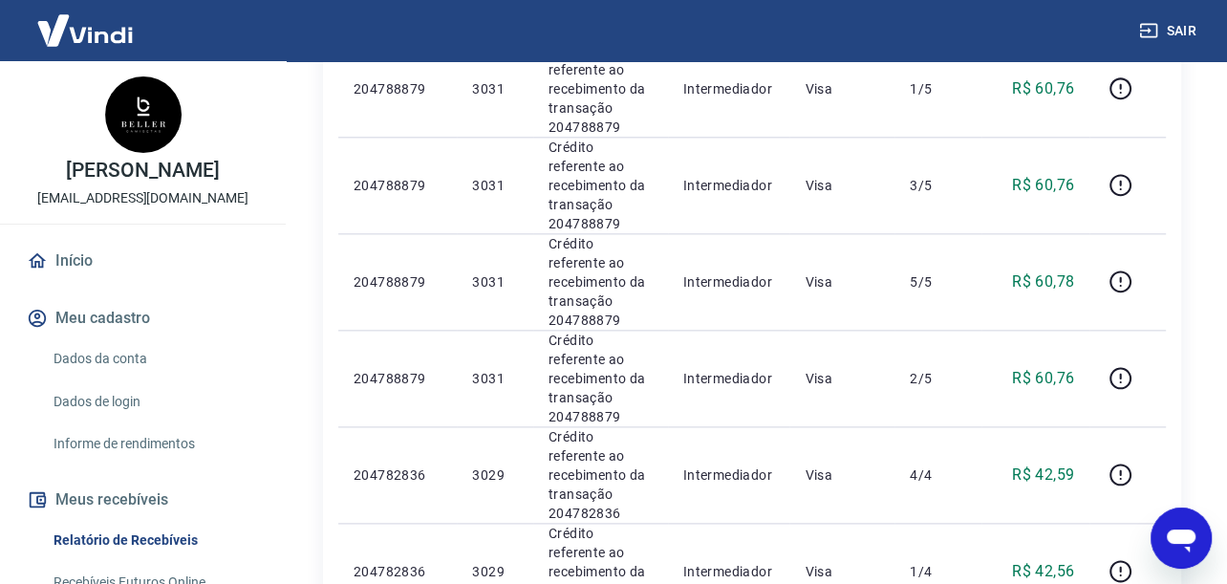
scroll to position [1864, 0]
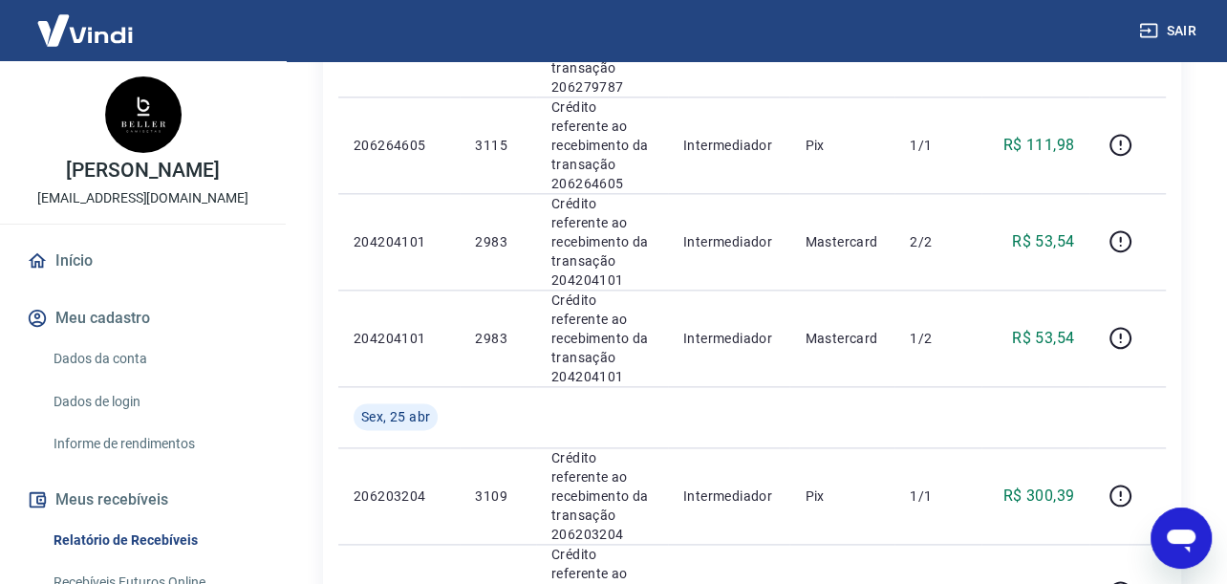
scroll to position [2001, 0]
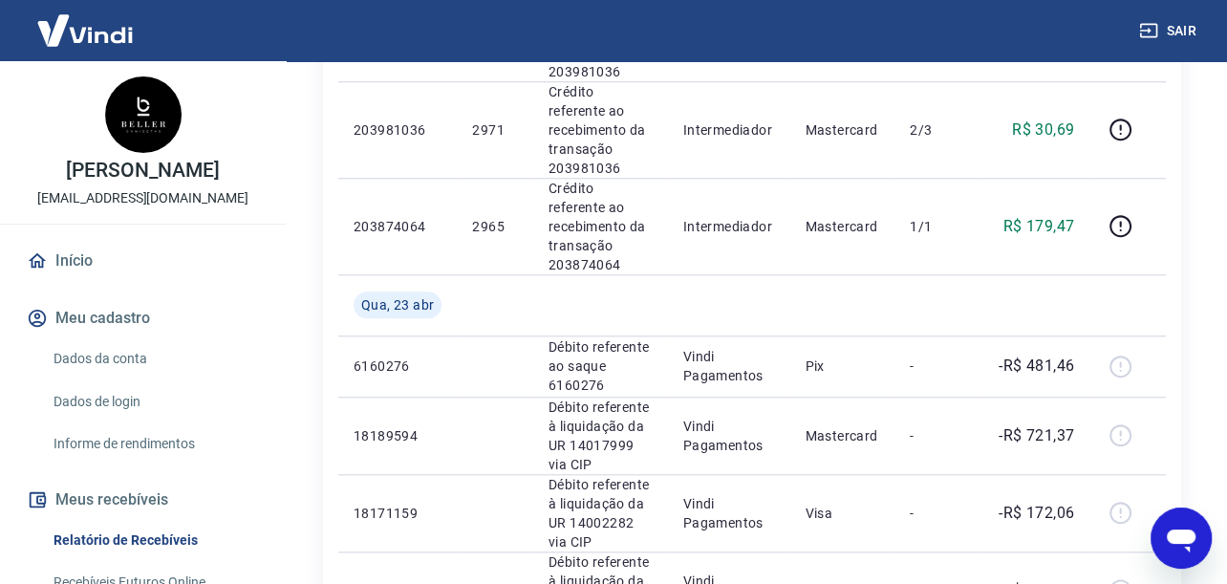
scroll to position [1940, 0]
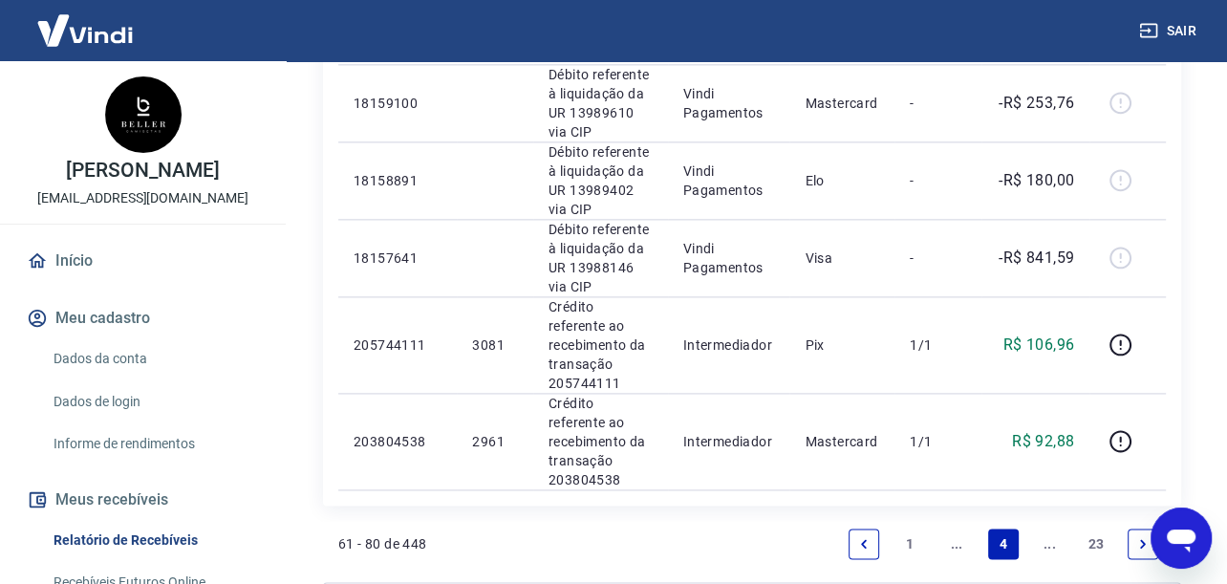
click at [1097, 529] on link "23" at bounding box center [1097, 544] width 32 height 31
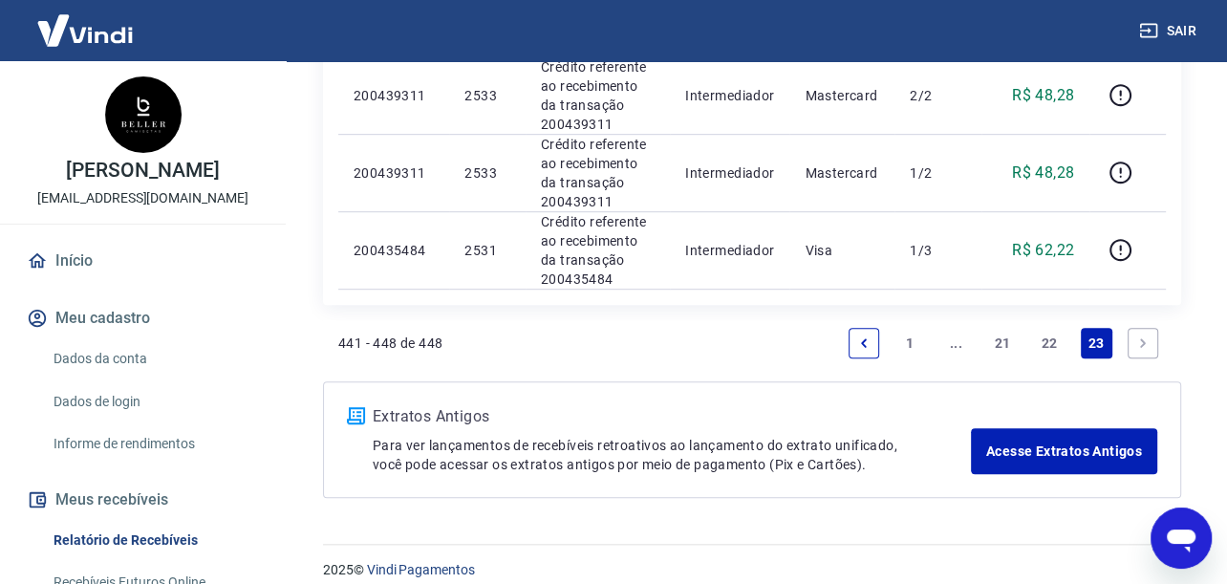
scroll to position [893, 0]
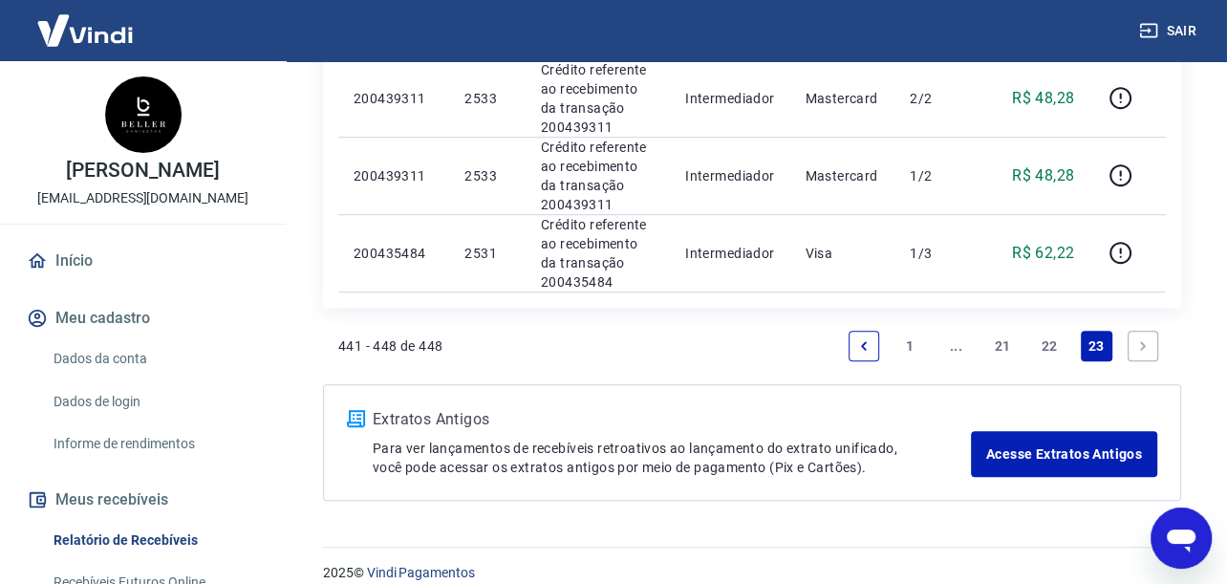
click at [1005, 342] on link "21" at bounding box center [1003, 346] width 32 height 31
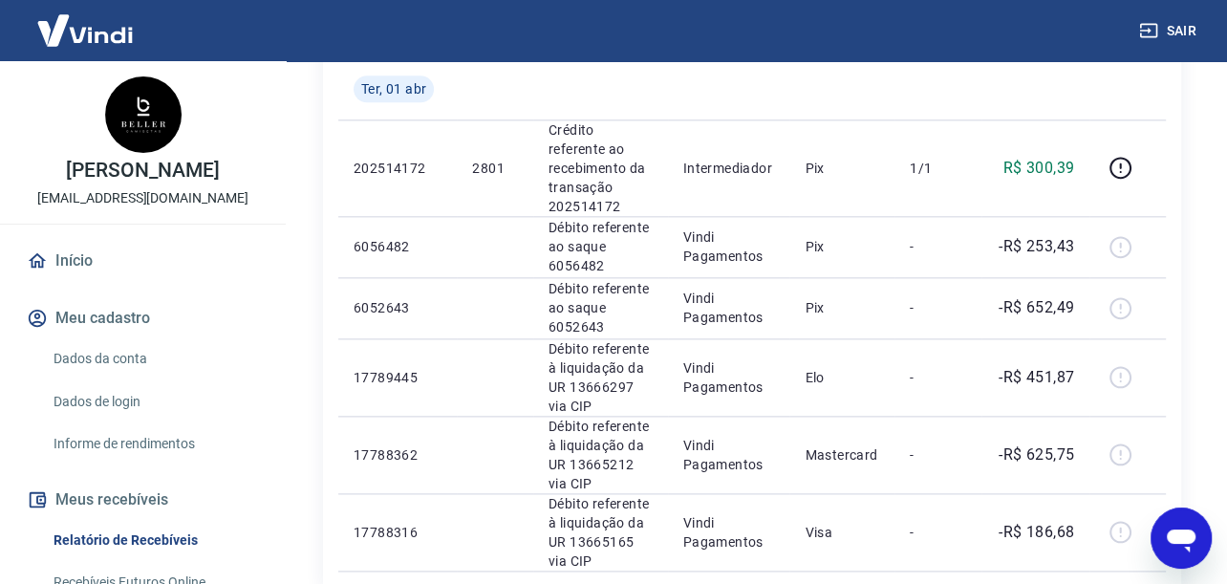
scroll to position [1848, 0]
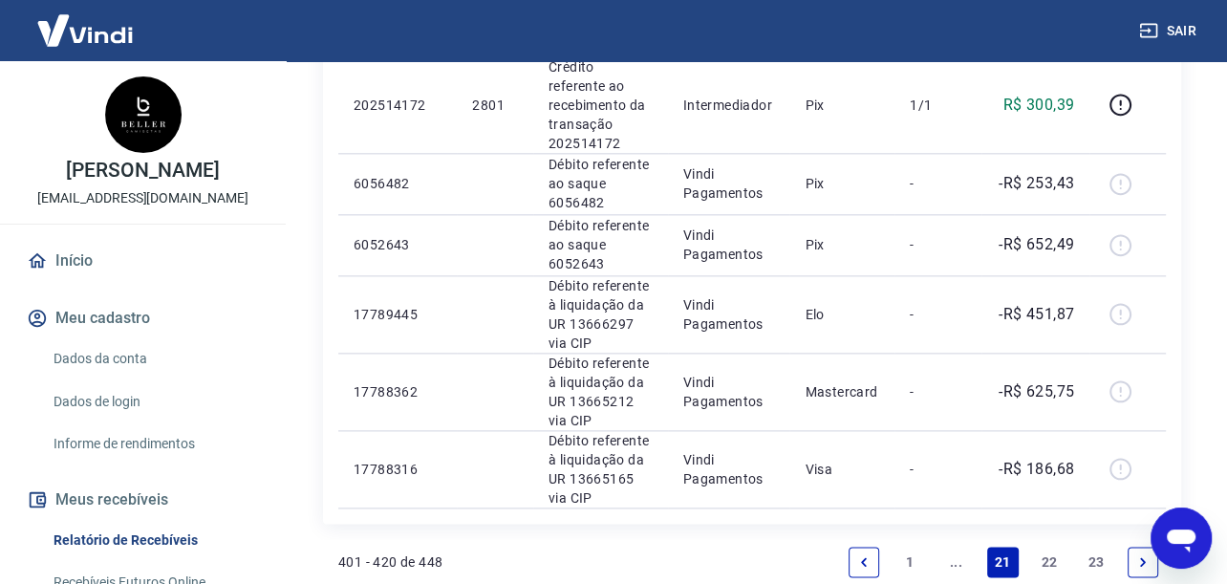
drag, startPoint x: 1239, startPoint y: 506, endPoint x: 32, endPoint y: 3, distance: 1306.8
click at [1037, 547] on link "22" at bounding box center [1050, 562] width 32 height 31
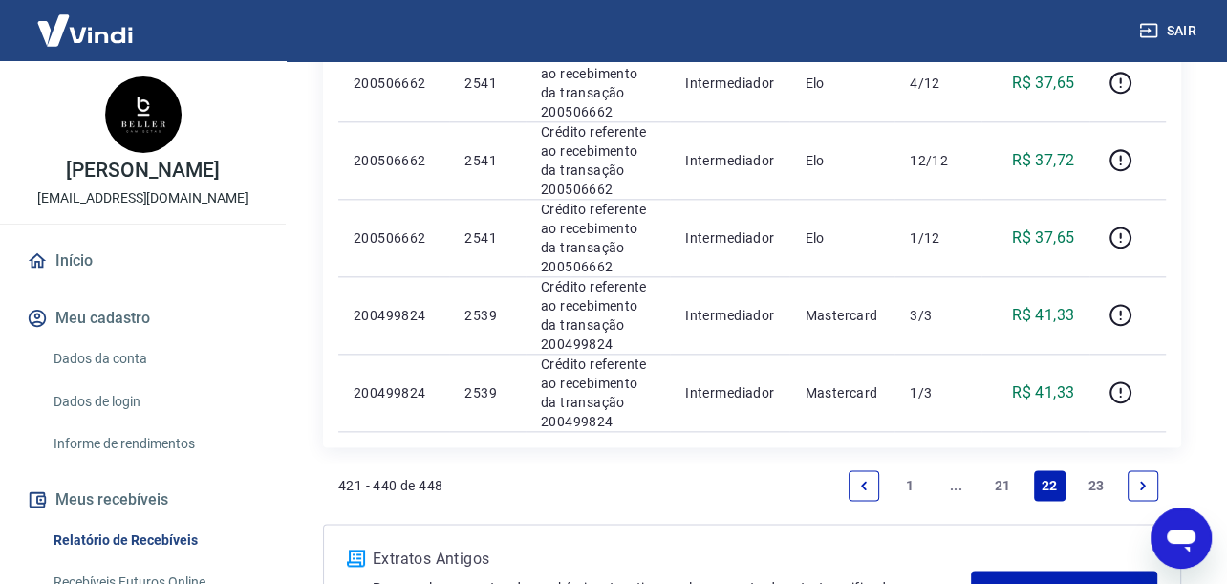
scroll to position [1833, 0]
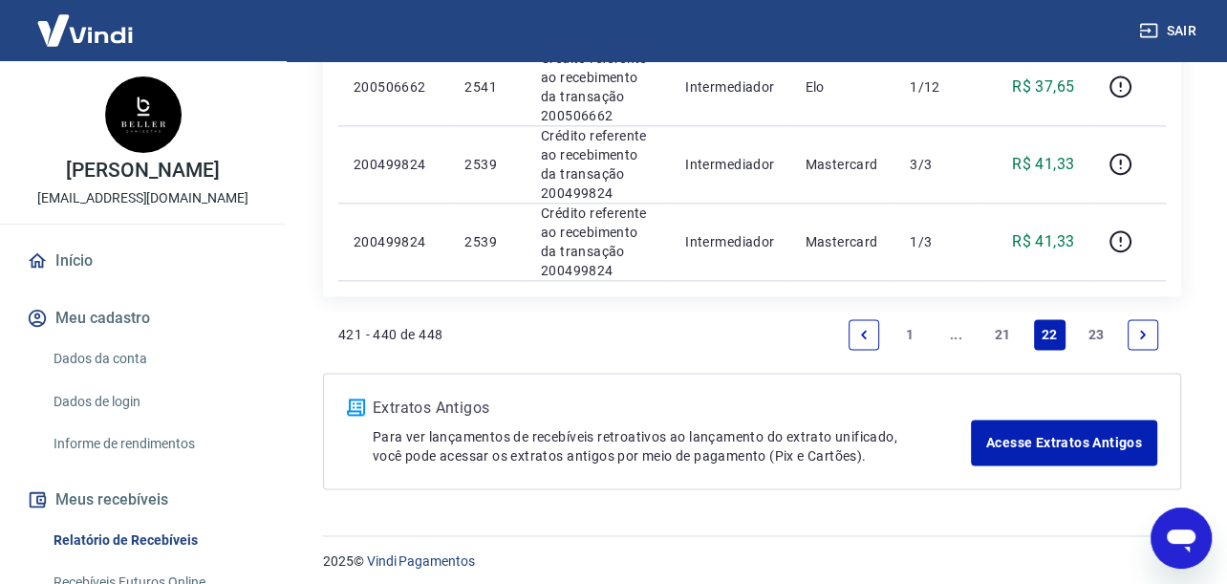
click at [1102, 341] on li "23" at bounding box center [1096, 335] width 47 height 46
click at [1097, 335] on link "23" at bounding box center [1097, 334] width 32 height 31
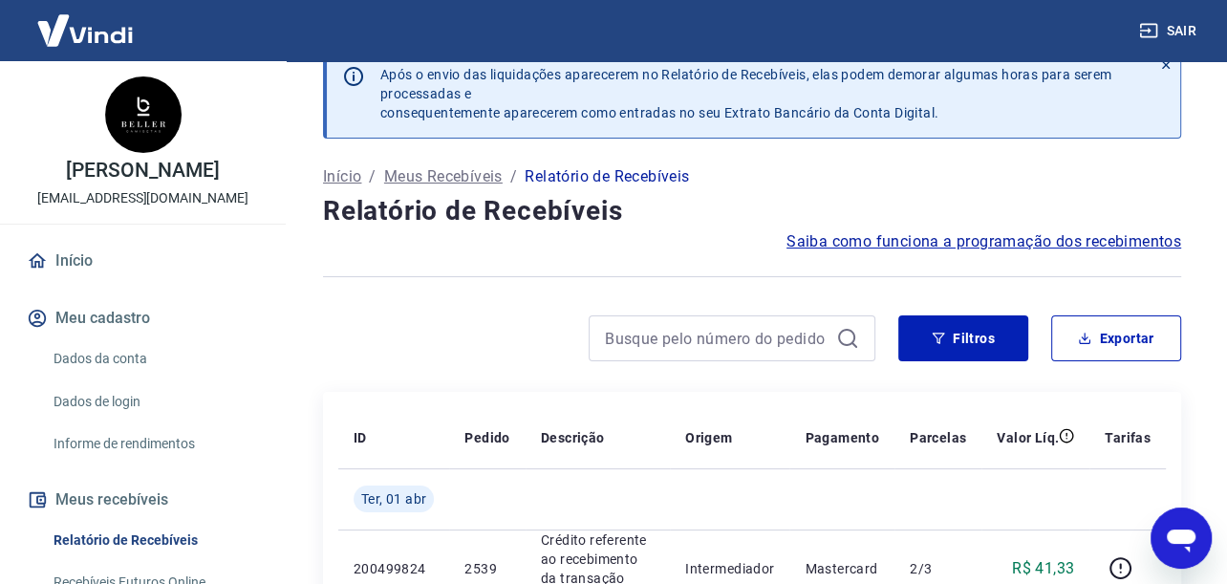
scroll to position [44, 0]
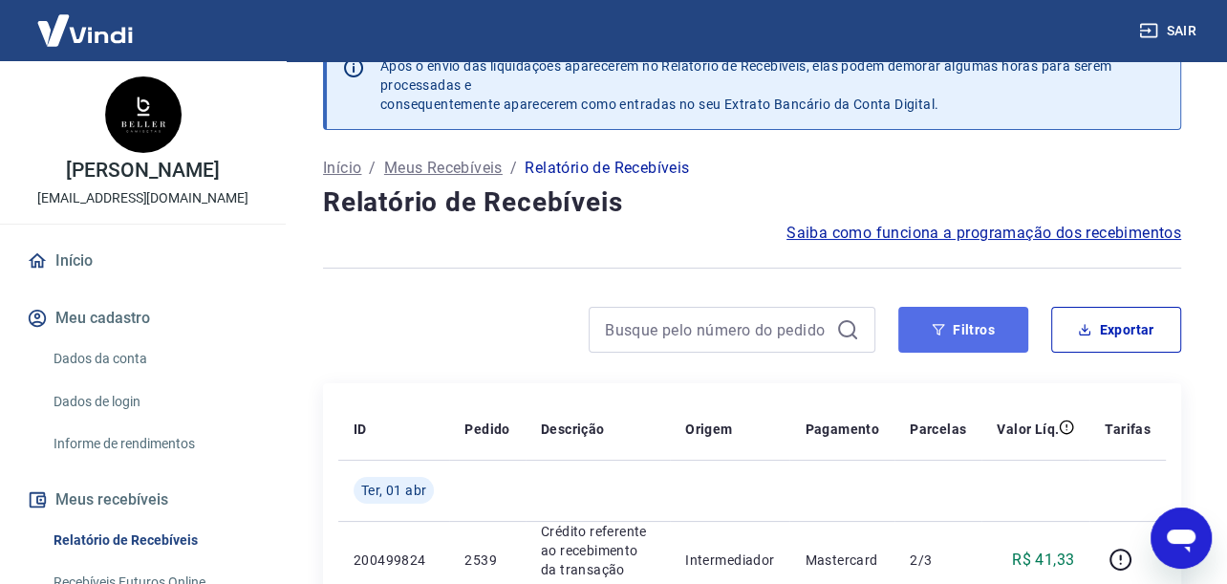
click at [964, 340] on button "Filtros" at bounding box center [963, 330] width 130 height 46
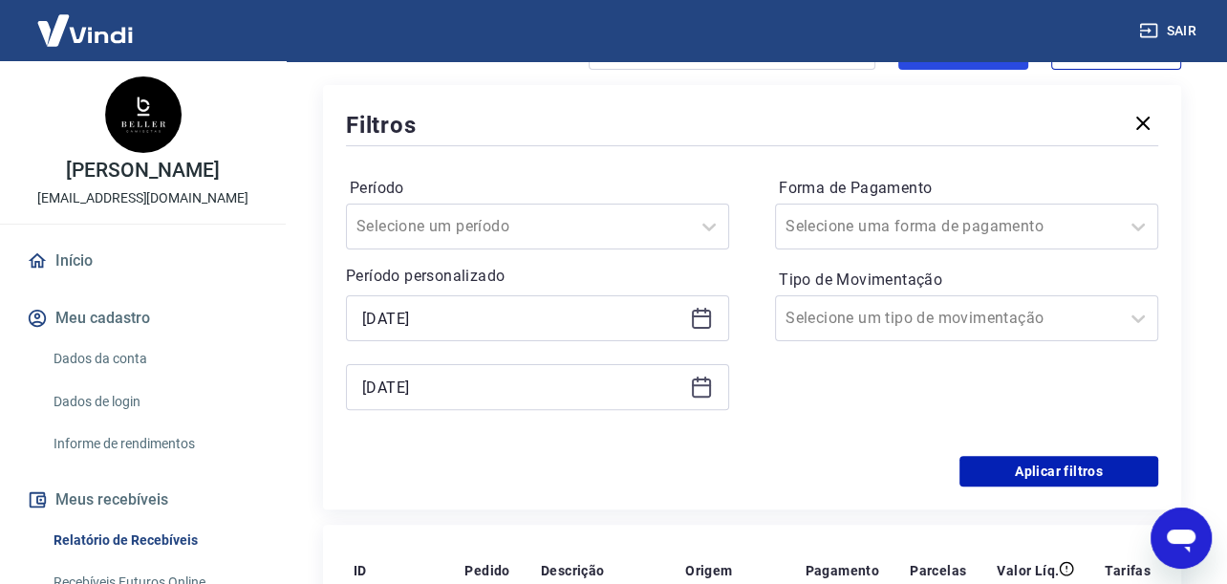
scroll to position [336, 0]
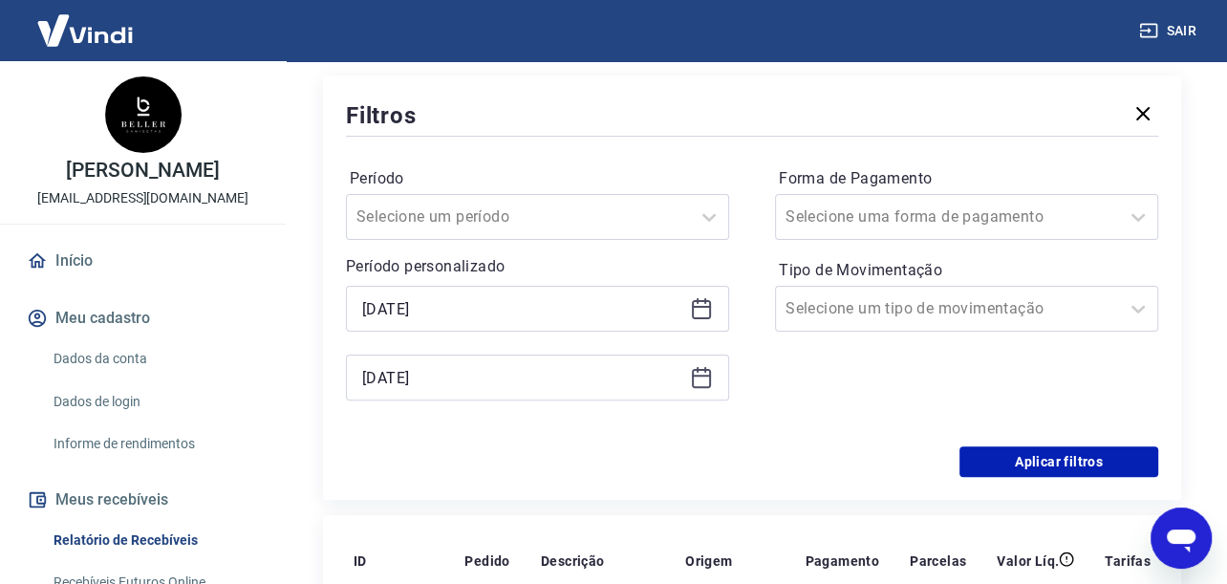
click at [703, 311] on icon at bounding box center [701, 308] width 23 height 23
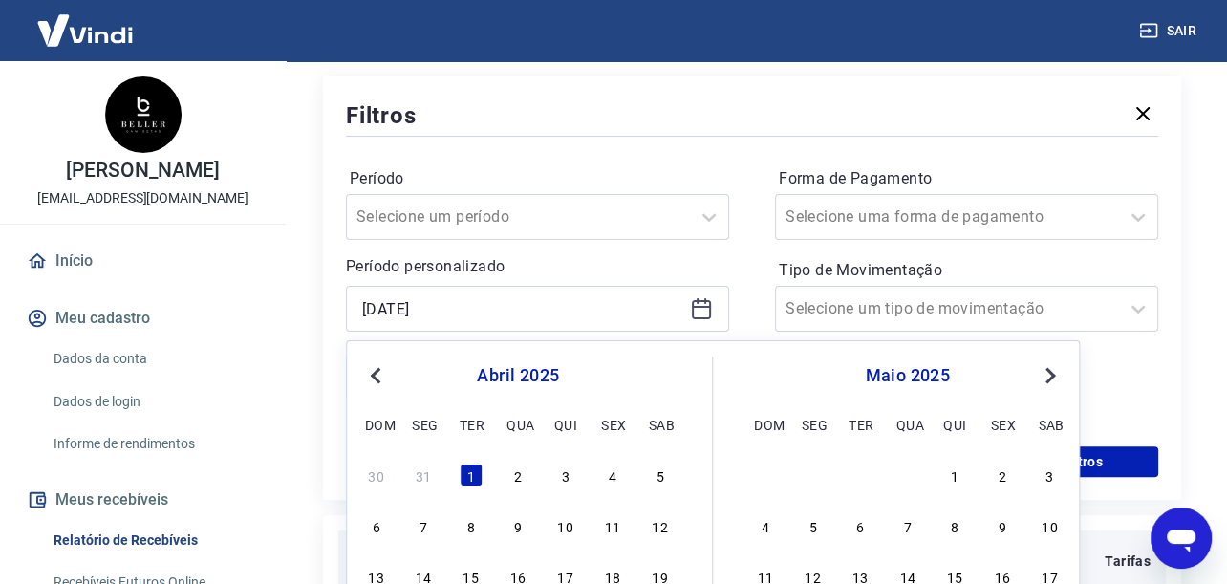
click at [427, 573] on div "14" at bounding box center [423, 576] width 23 height 23
type input "[DATE]"
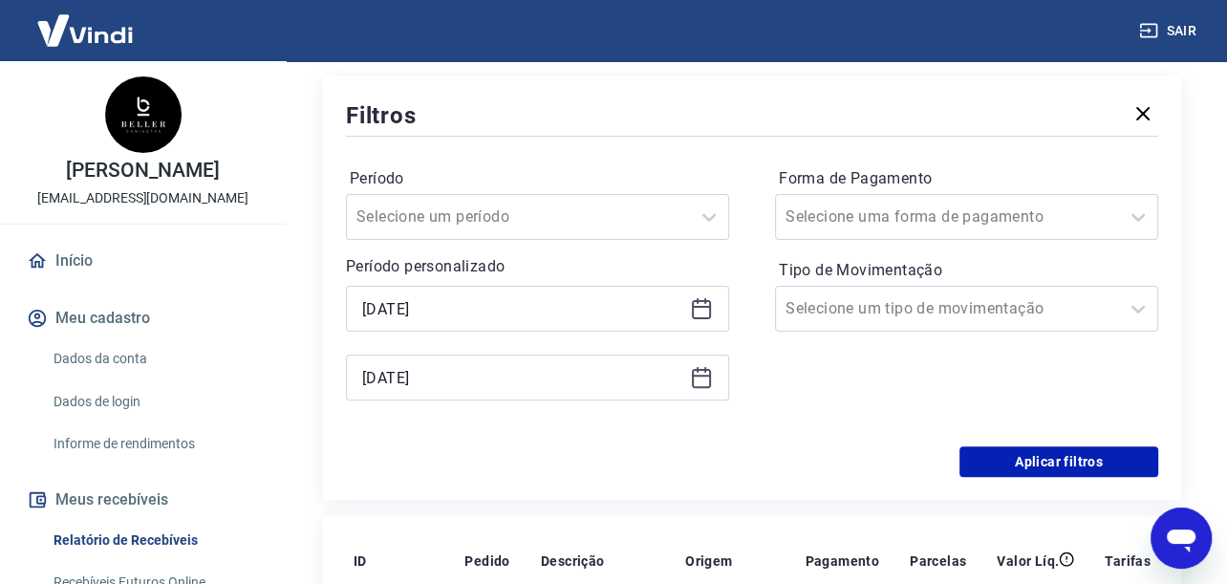
click at [711, 379] on icon at bounding box center [701, 377] width 23 height 23
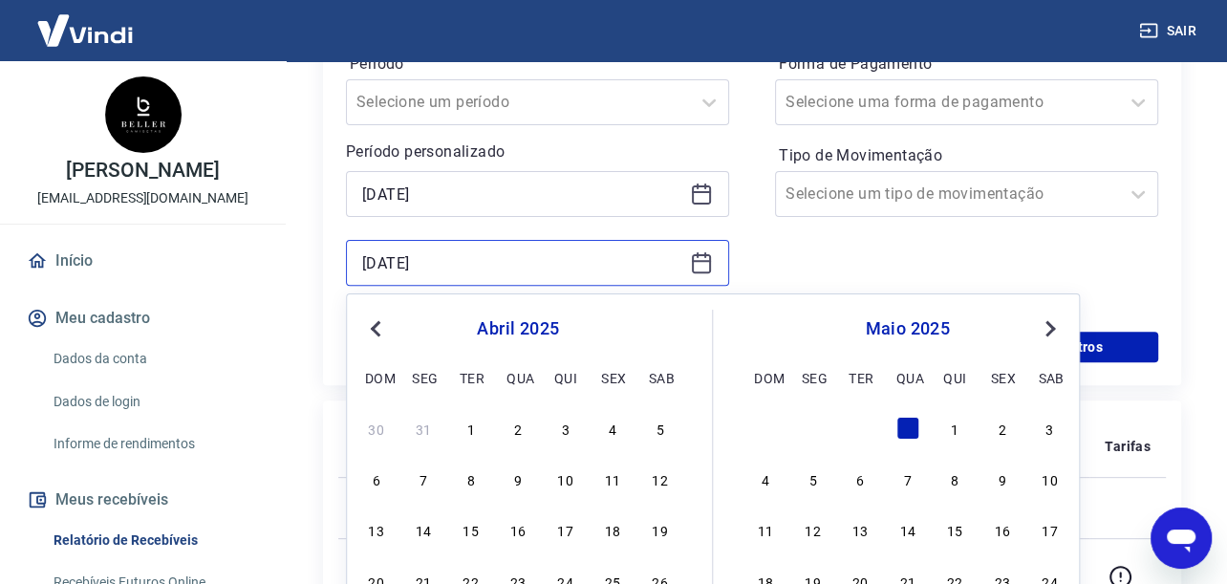
scroll to position [489, 0]
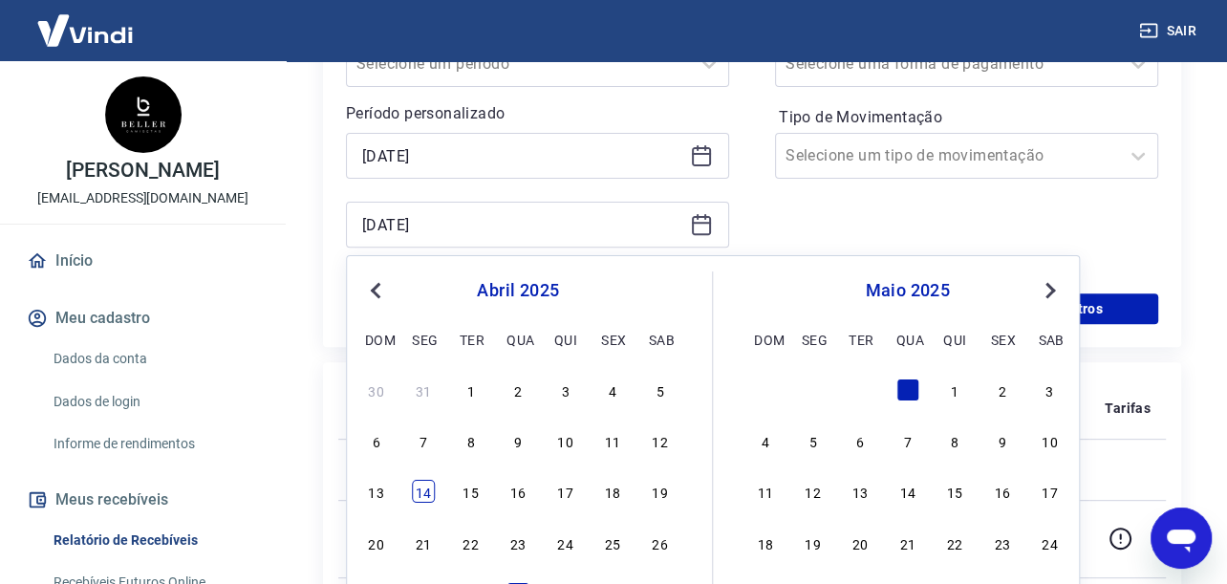
click at [432, 487] on div "14" at bounding box center [423, 491] width 23 height 23
type input "[DATE]"
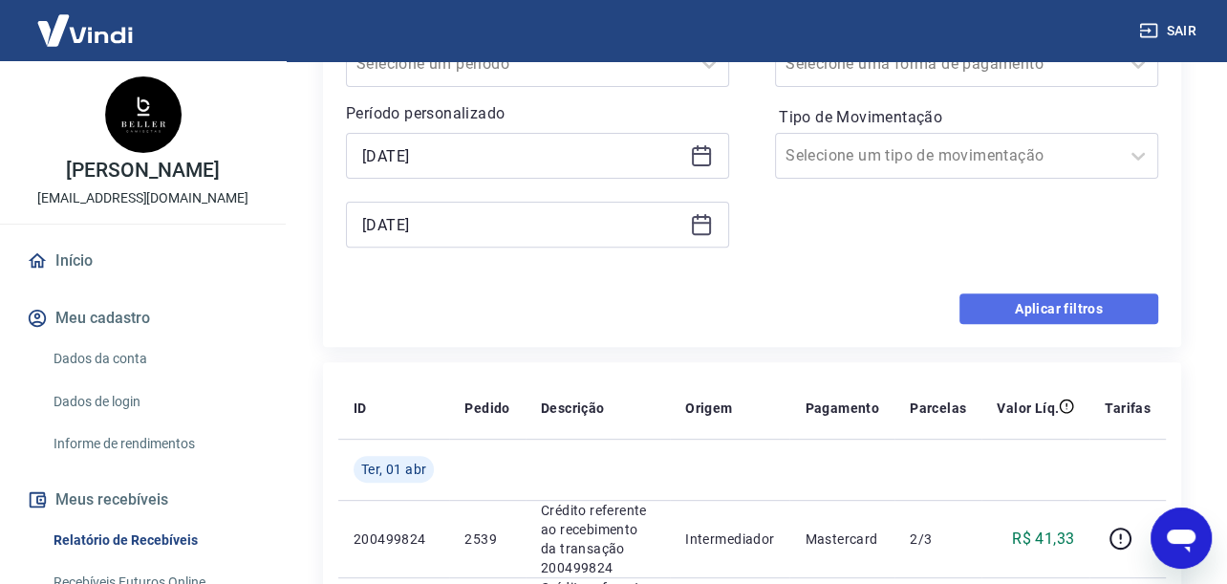
click at [1070, 310] on button "Aplicar filtros" at bounding box center [1059, 308] width 199 height 31
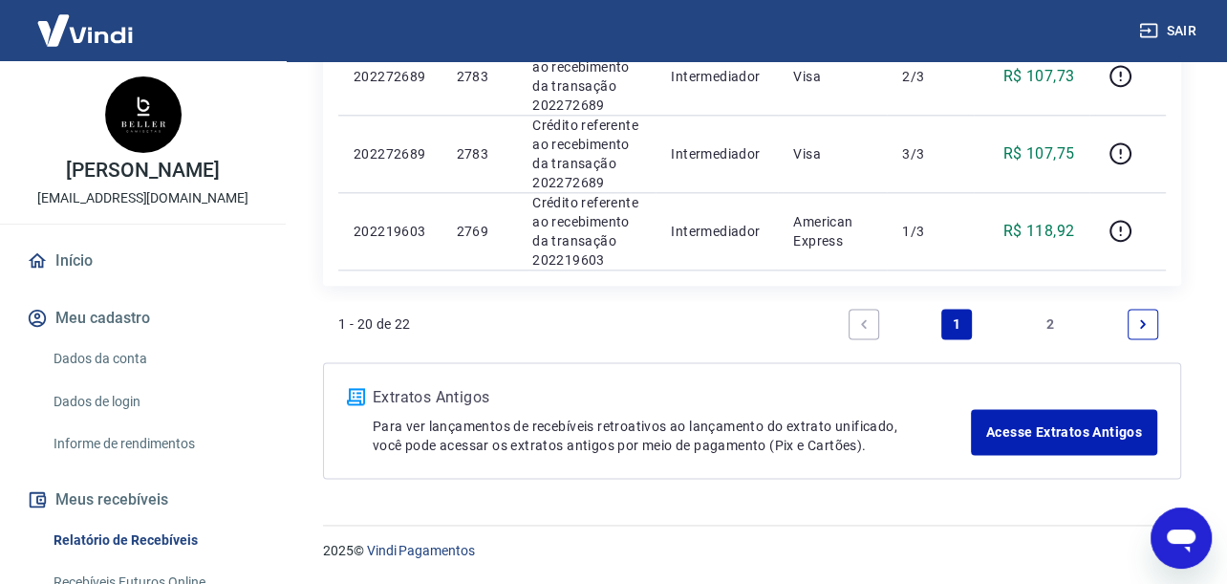
scroll to position [2007, 0]
click at [1055, 339] on link "2" at bounding box center [1050, 324] width 31 height 31
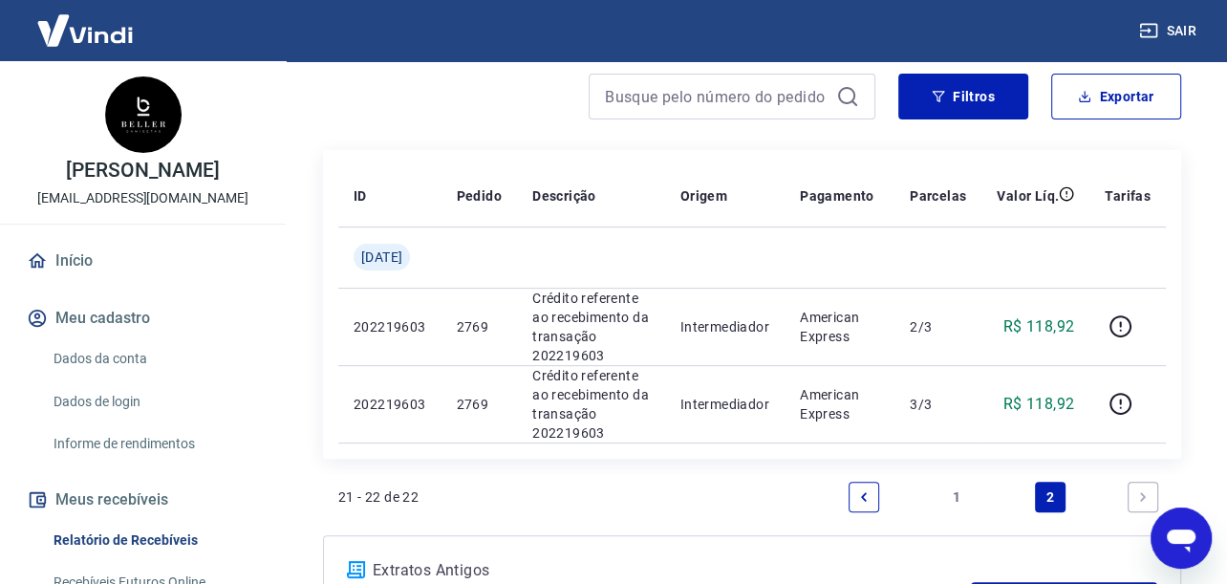
scroll to position [333, 0]
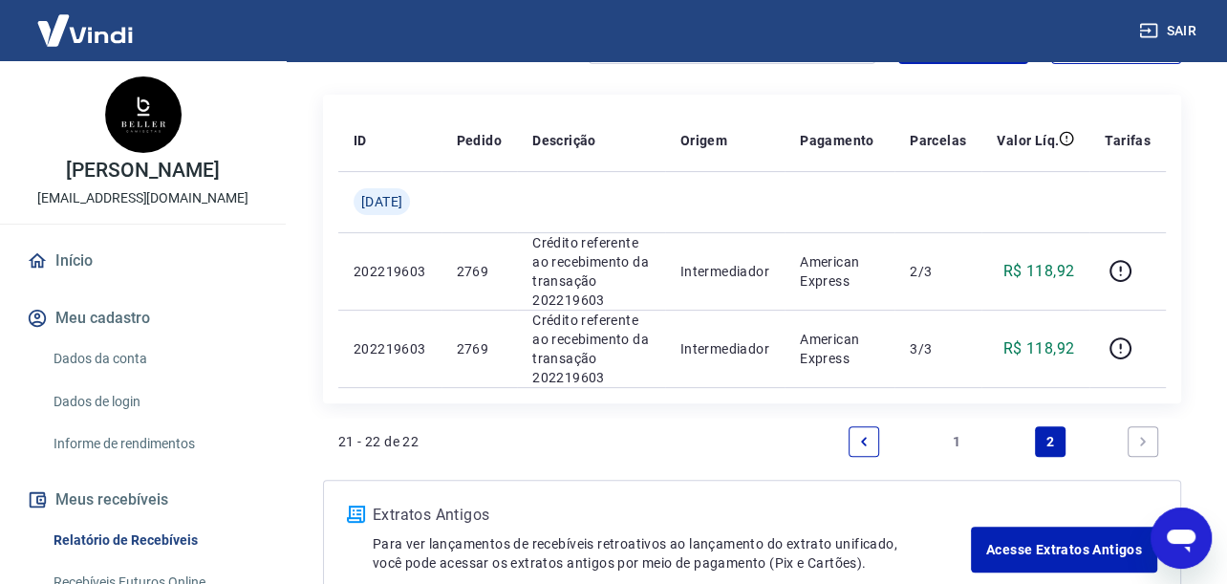
drag, startPoint x: 949, startPoint y: 441, endPoint x: 939, endPoint y: 474, distance: 35.1
click at [949, 442] on link "1" at bounding box center [956, 441] width 31 height 31
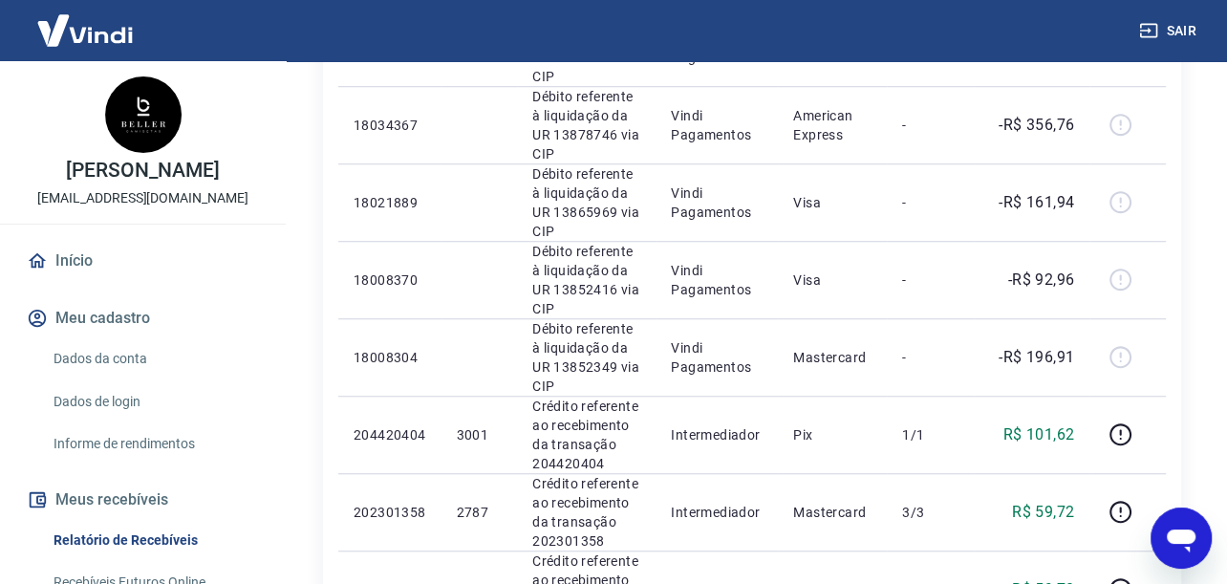
scroll to position [1076, 0]
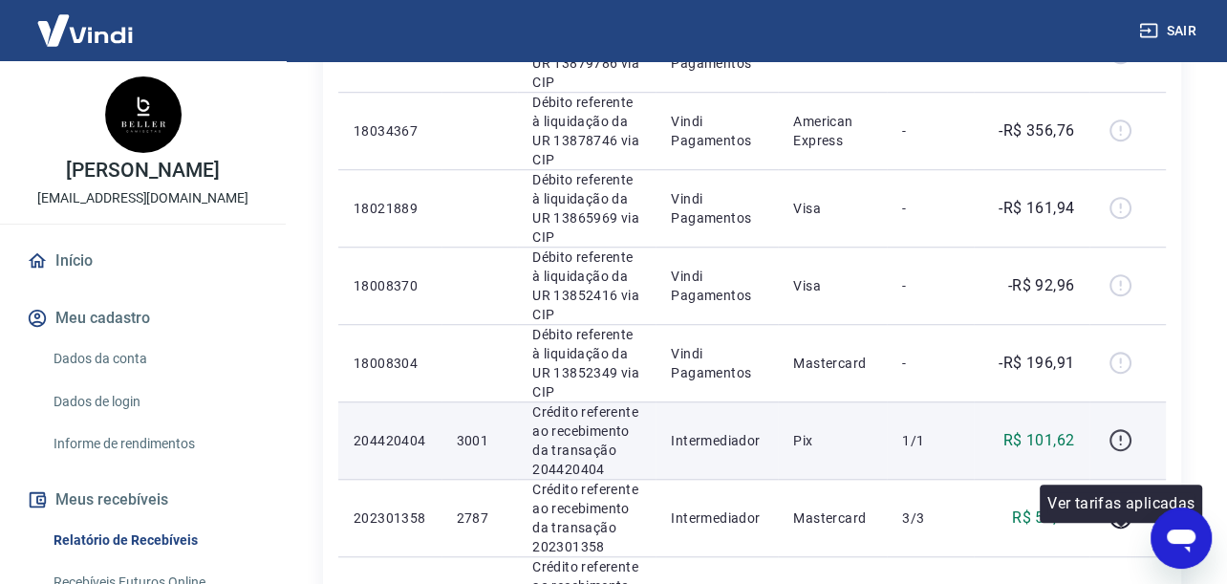
click at [1117, 452] on icon "button" at bounding box center [1121, 440] width 24 height 24
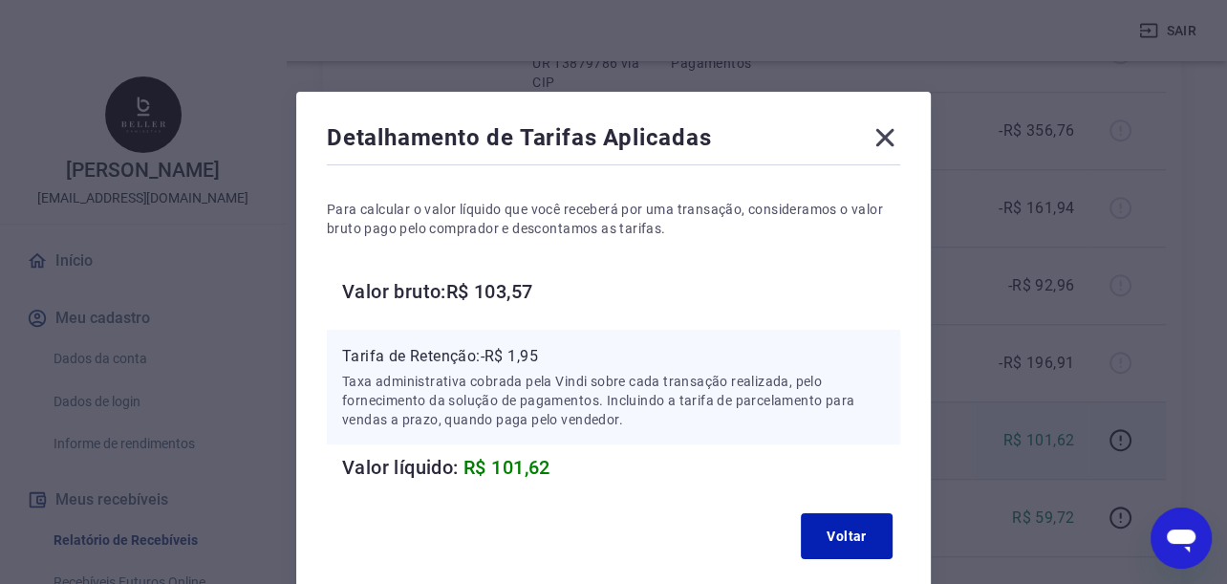
click at [889, 138] on icon at bounding box center [885, 137] width 31 height 31
